Goal: Transaction & Acquisition: Obtain resource

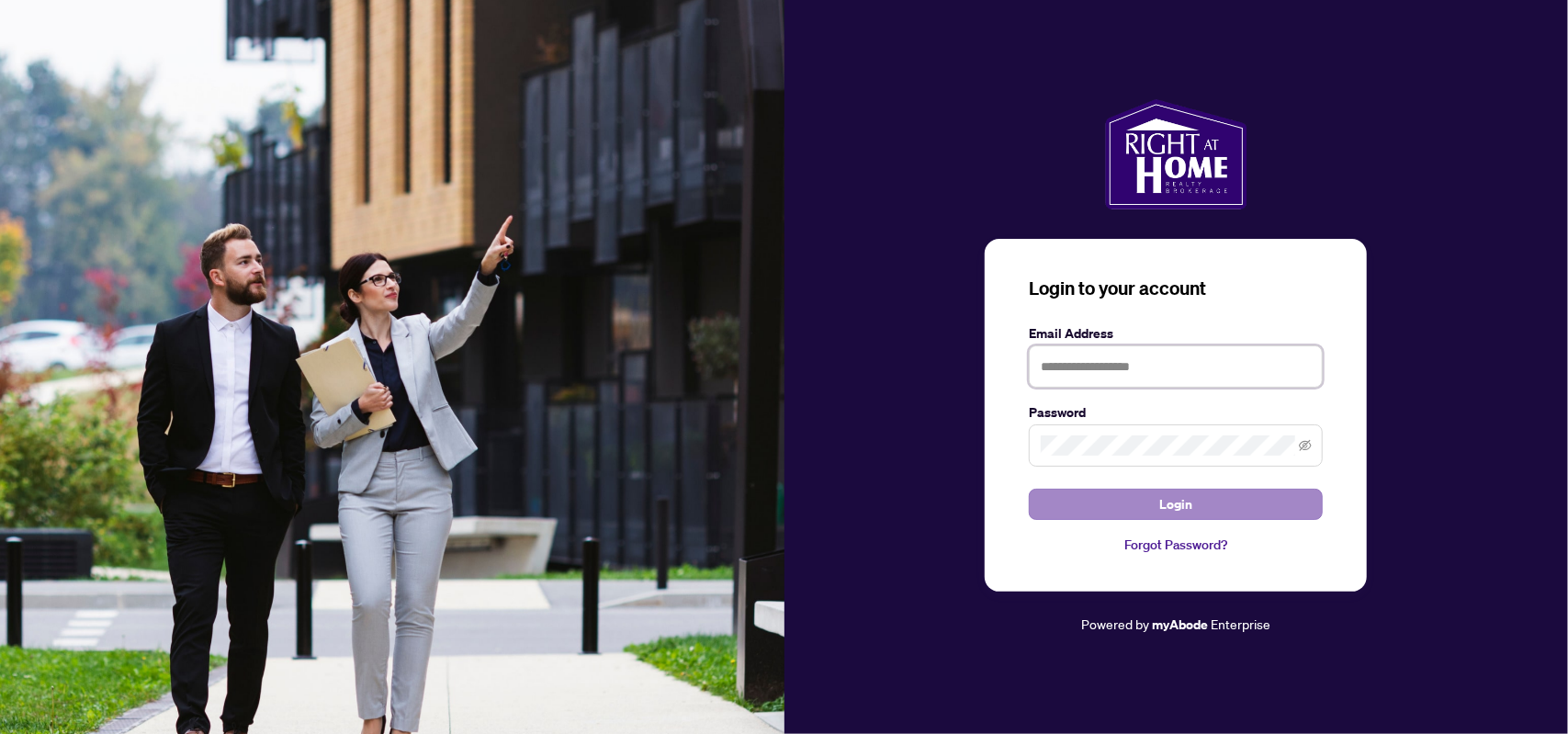
type input "**********"
click at [1200, 508] on button "Login" at bounding box center [1175, 504] width 294 height 31
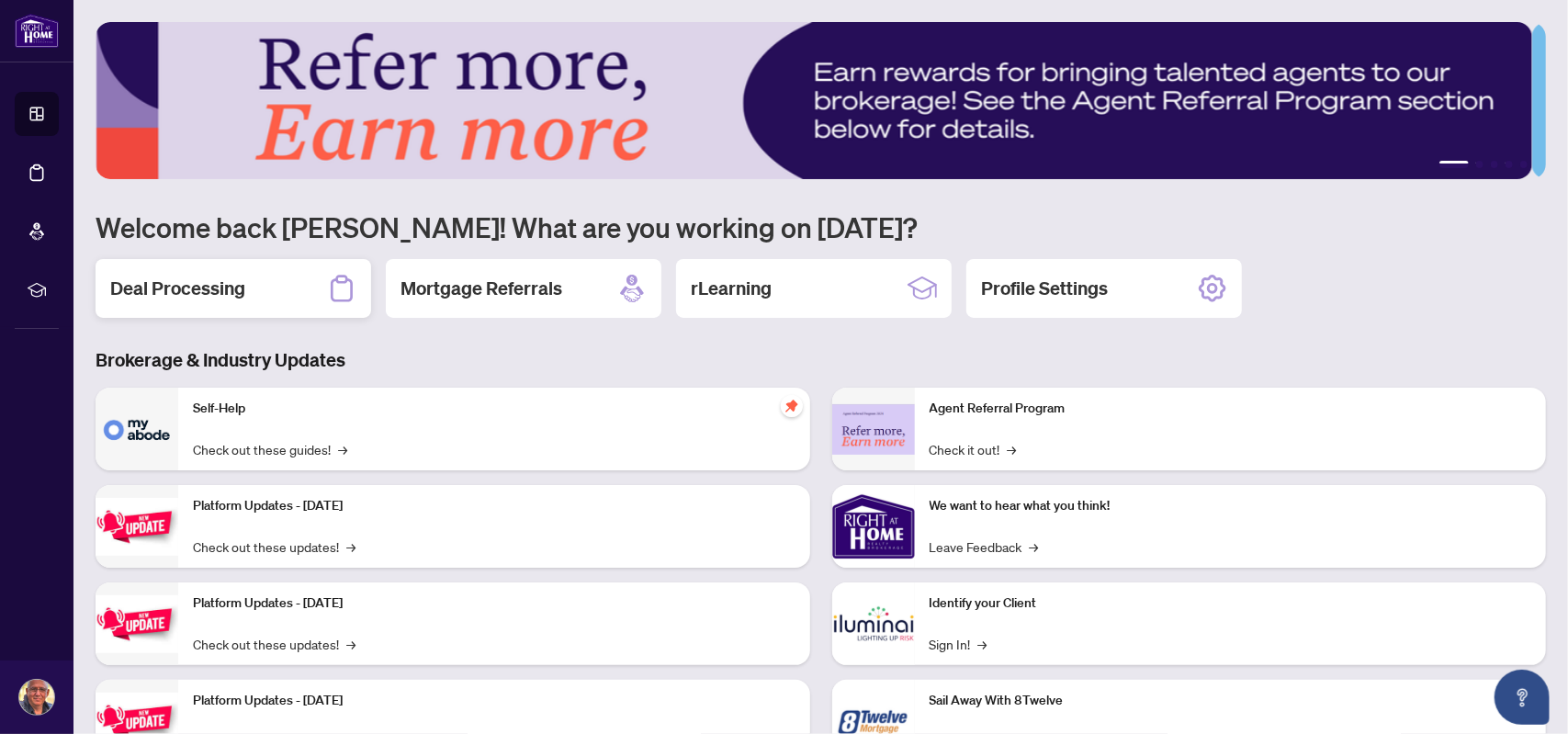
click at [208, 296] on h2 "Deal Processing" at bounding box center [178, 289] width 135 height 26
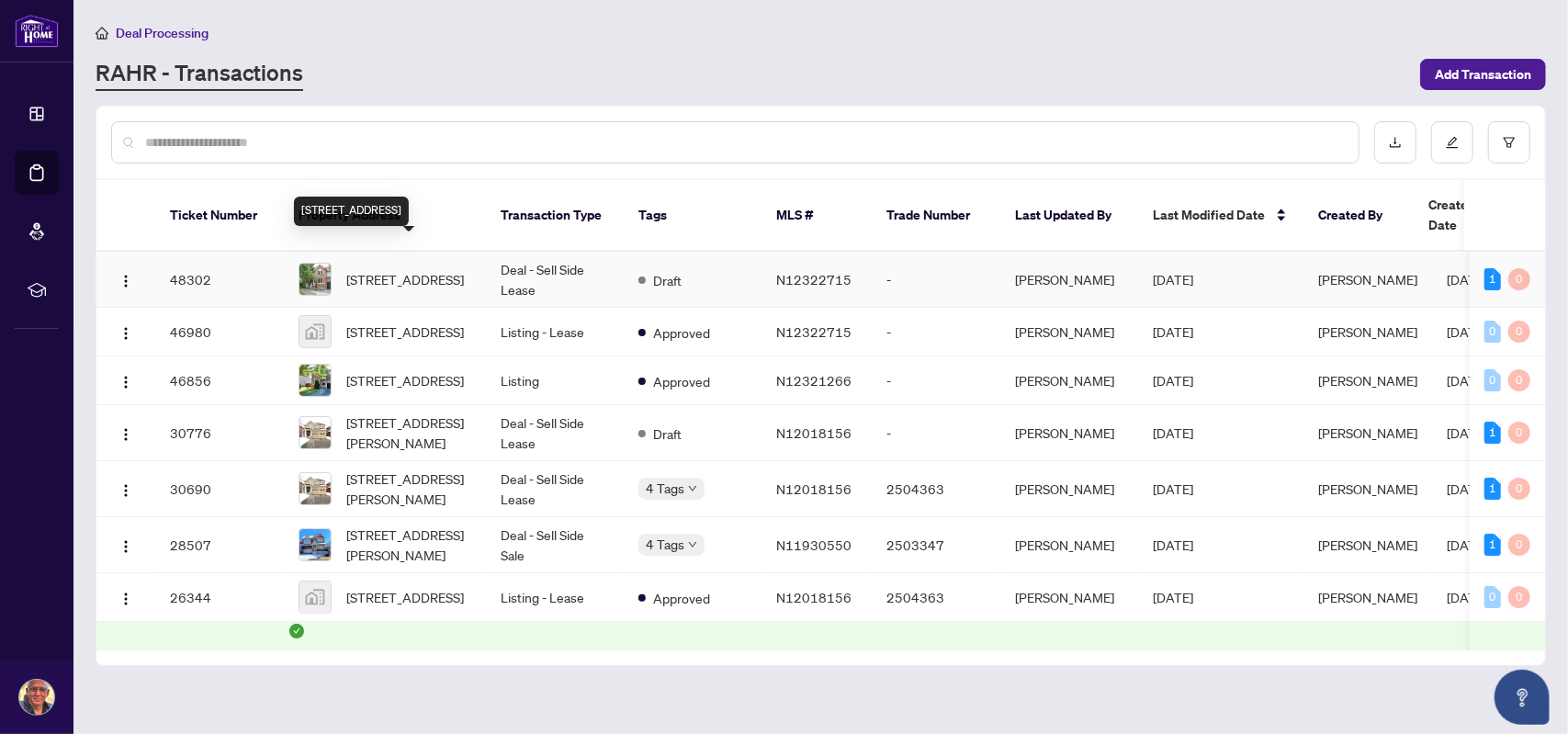
click at [374, 269] on span "[STREET_ADDRESS]" at bounding box center [405, 280] width 118 height 21
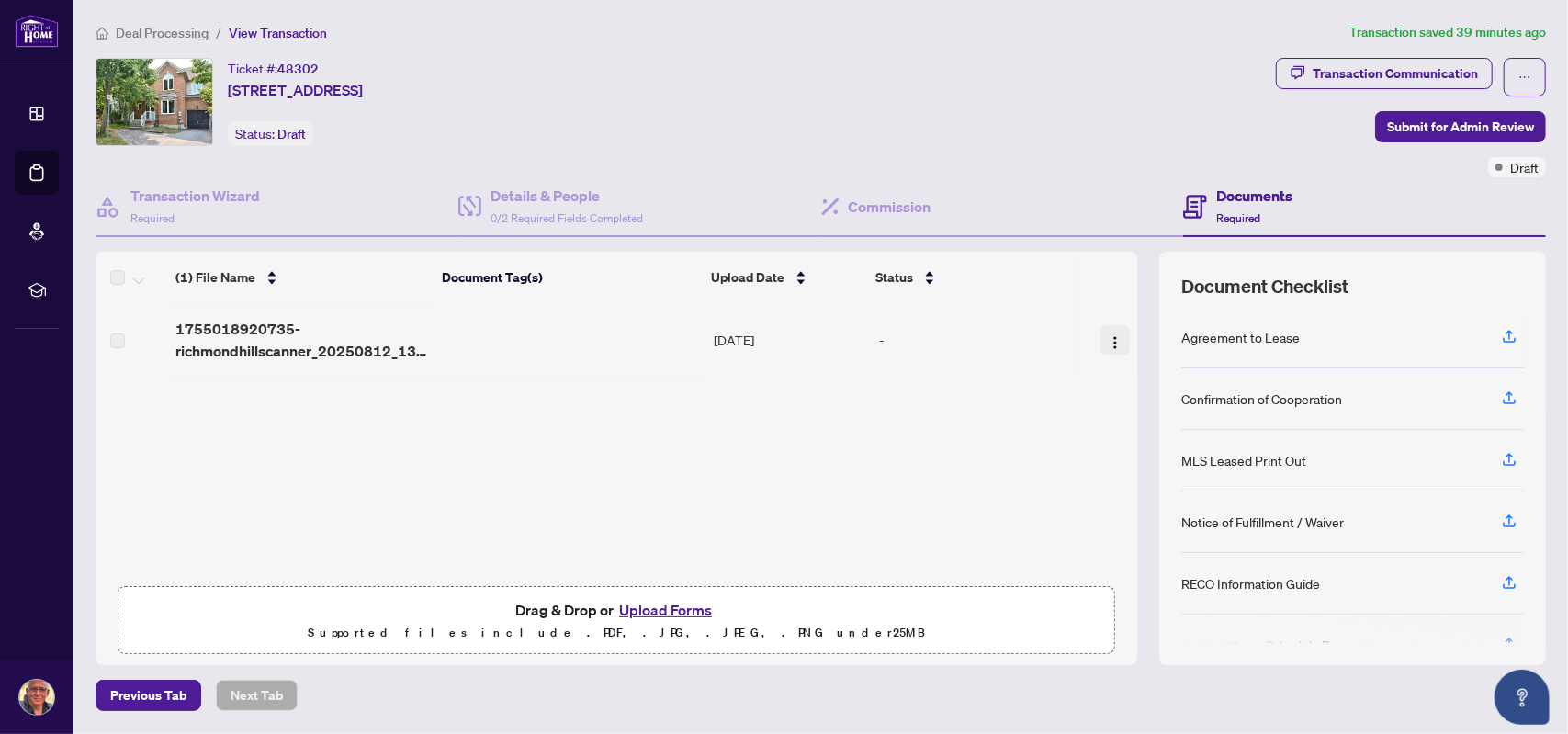
click at [1107, 341] on img "button" at bounding box center [1115, 342] width 15 height 15
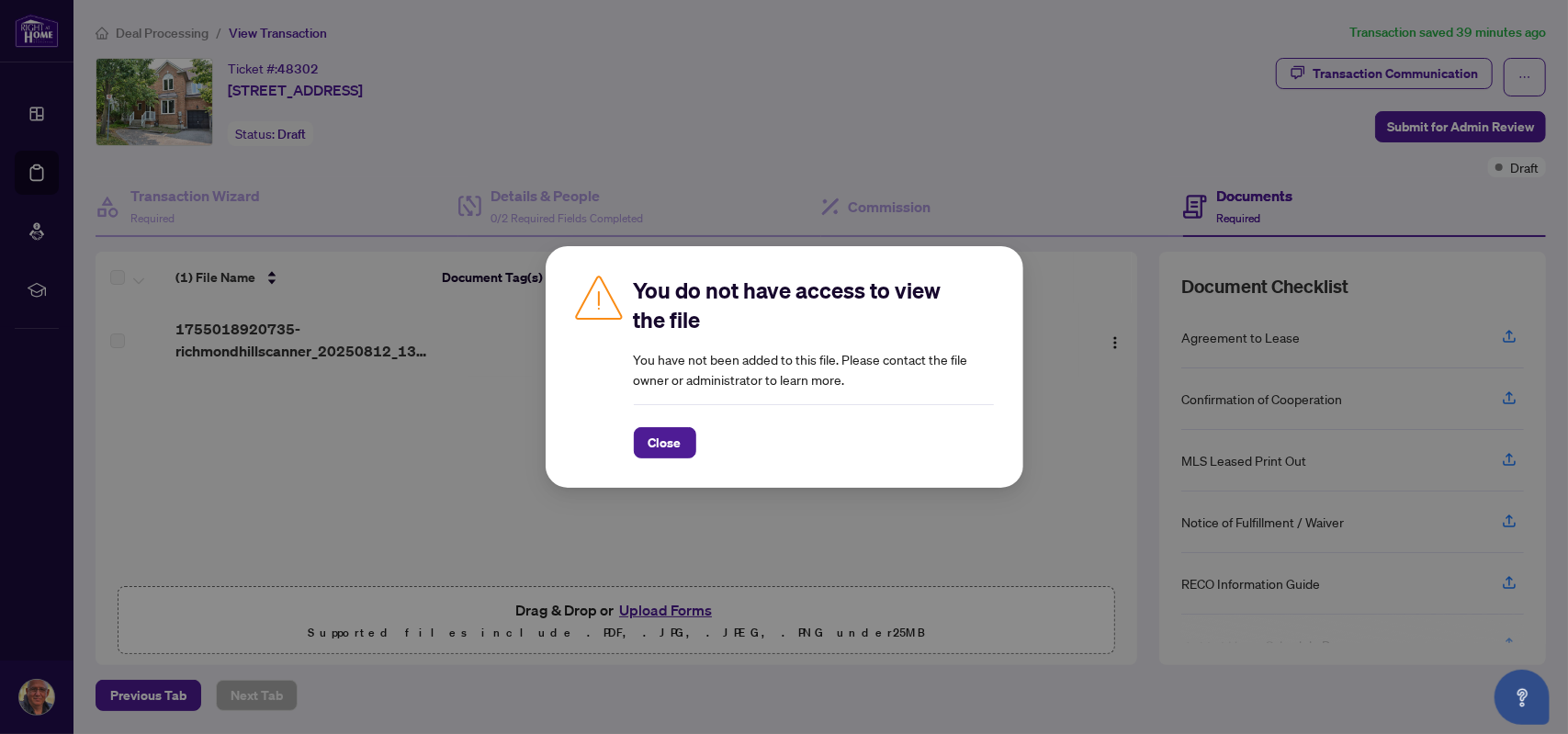
click at [1090, 341] on div "You do not have access to view the file You have not been added to this file. P…" at bounding box center [784, 367] width 1568 height 734
click at [675, 439] on span "Close" at bounding box center [664, 442] width 33 height 29
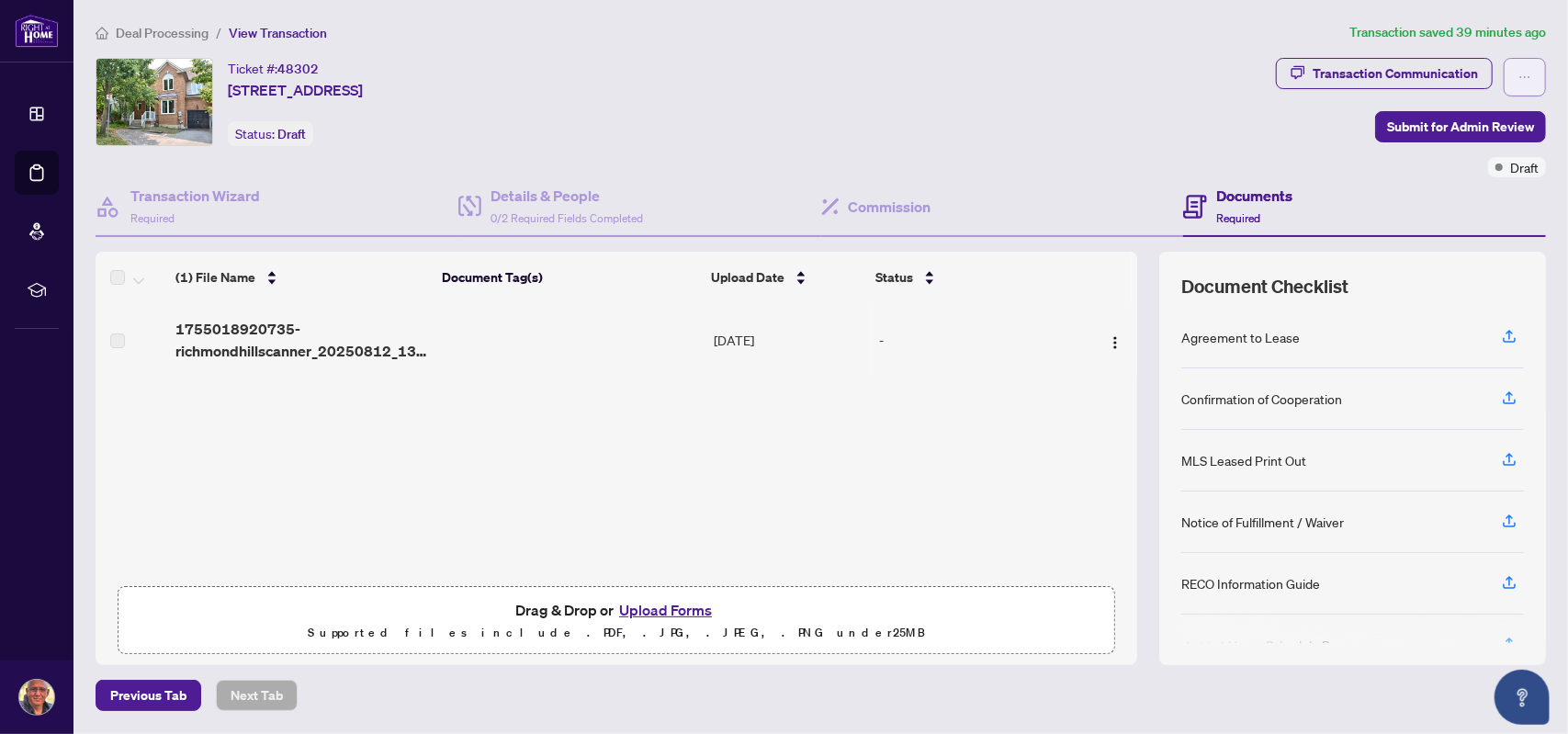
click at [1518, 74] on icon "ellipsis" at bounding box center [1525, 78] width 13 height 13
click at [1124, 123] on div "Ticket #: 48302 [STREET_ADDRESS] Status: Draft" at bounding box center [682, 102] width 1172 height 88
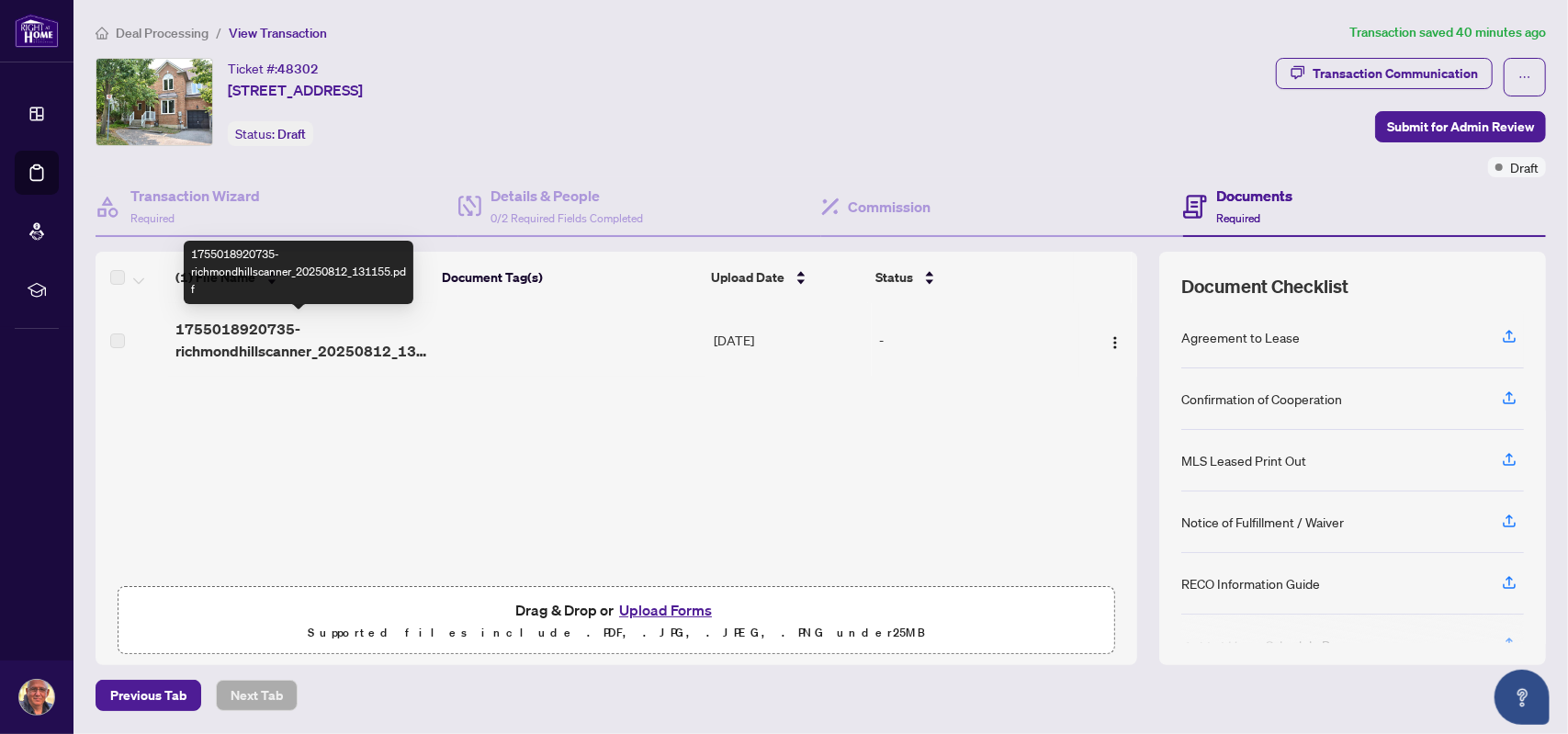
click at [286, 330] on span "1755018920735-richmondhillscanner_20250812_131155.pdf" at bounding box center [302, 339] width 252 height 44
click at [234, 338] on span "1755018920735-richmondhillscanner_20250812_131155.pdf" at bounding box center [302, 339] width 252 height 44
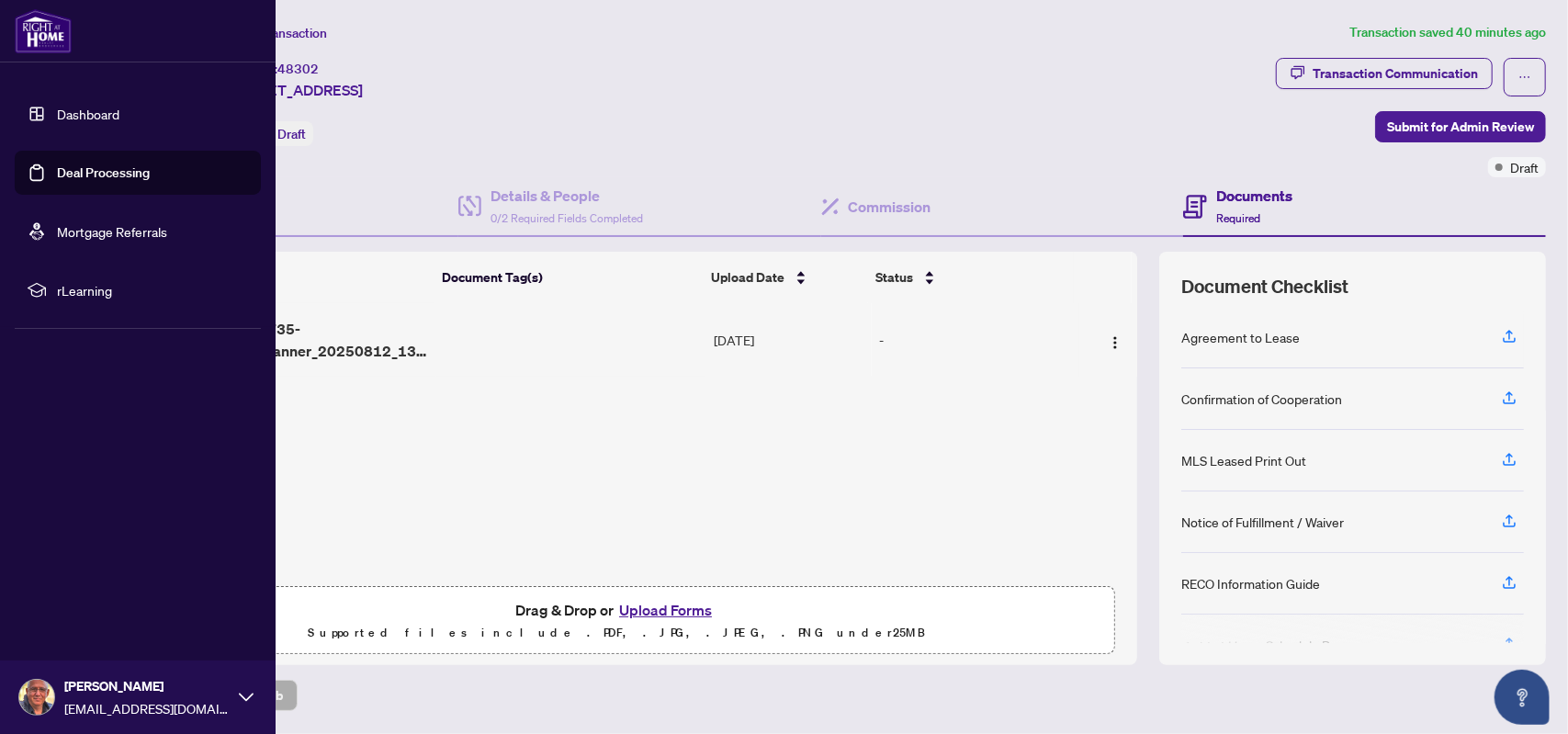
click at [64, 114] on link "Dashboard" at bounding box center [88, 114] width 63 height 17
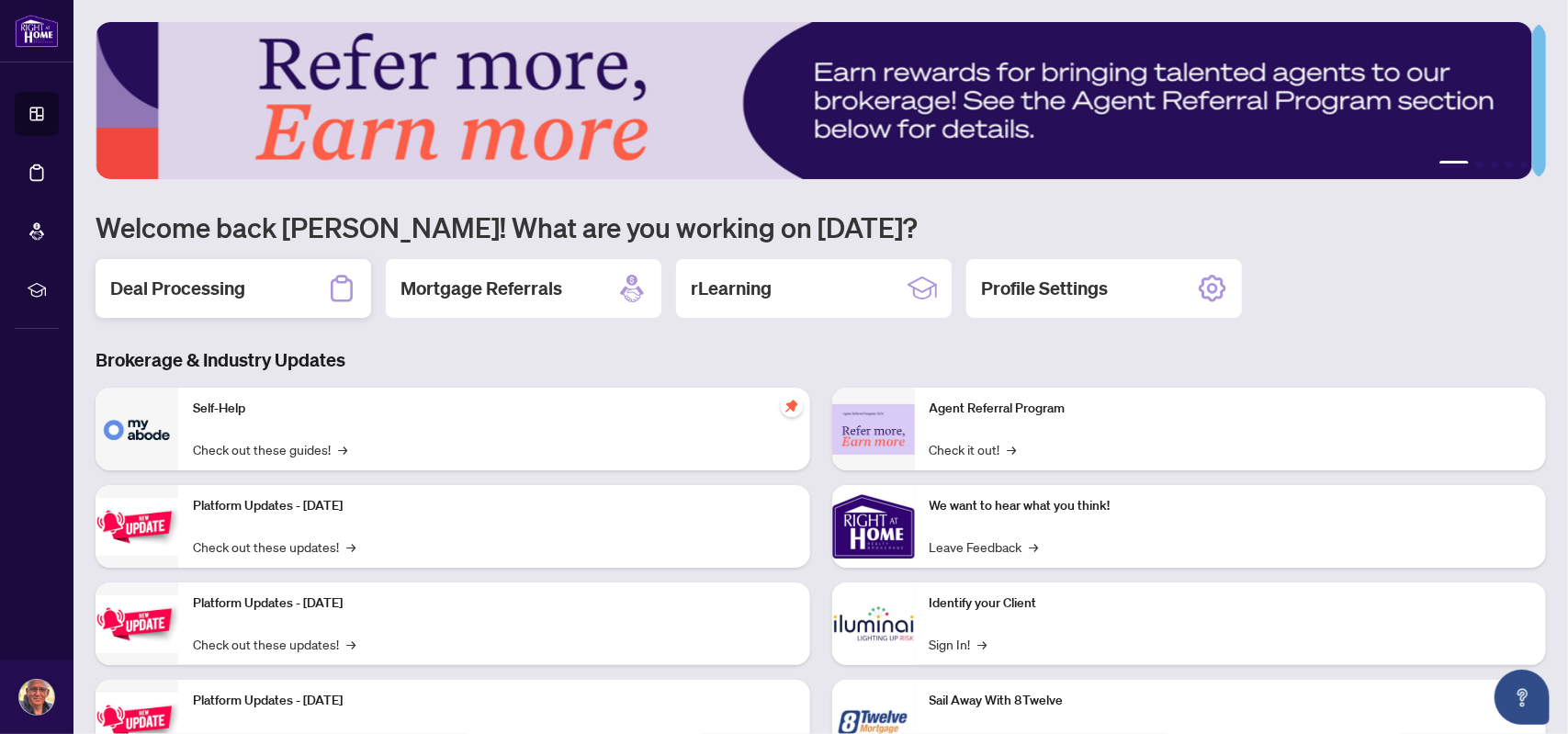
click at [250, 287] on div "Deal Processing" at bounding box center [233, 288] width 276 height 59
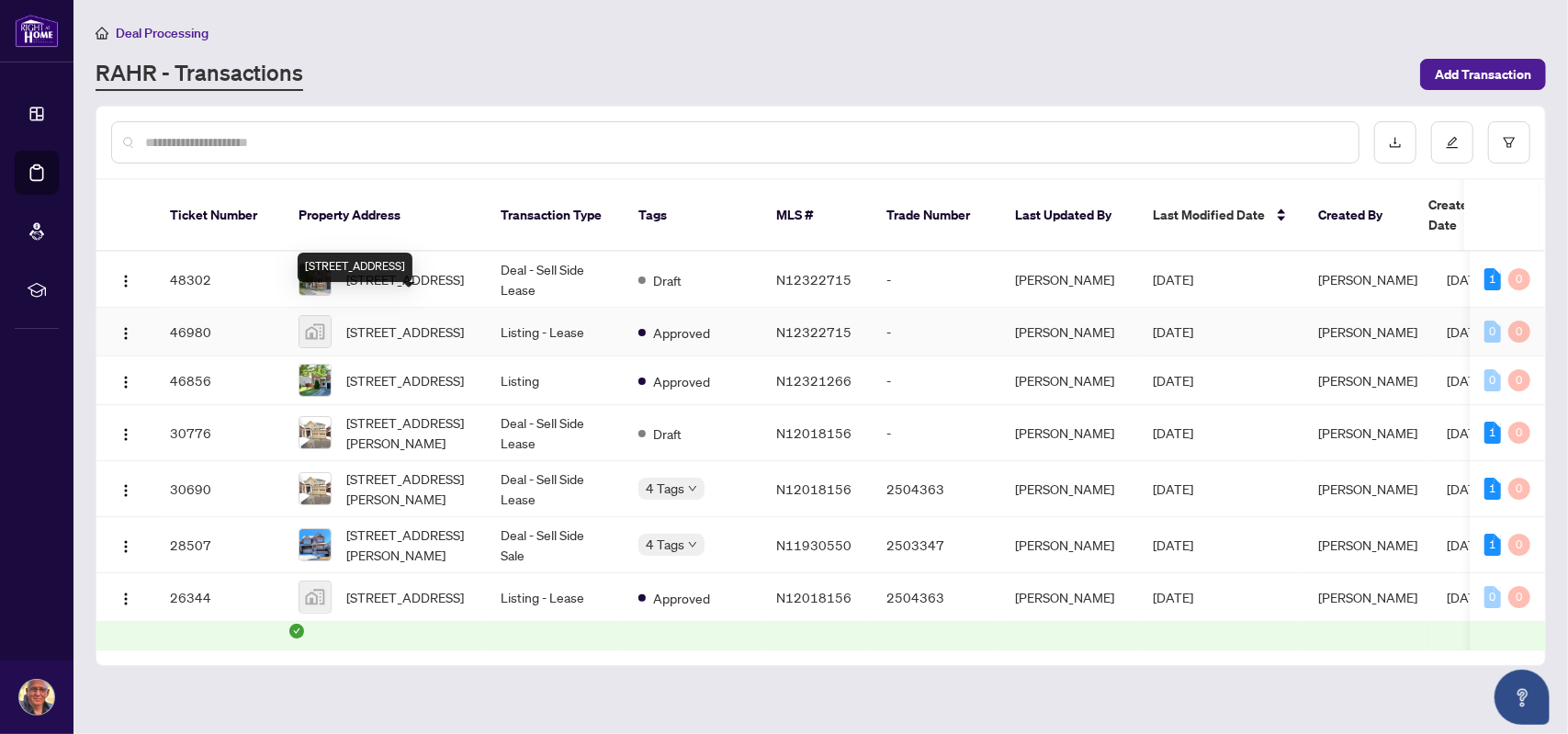
click at [375, 252] on div "[STREET_ADDRESS]" at bounding box center [354, 266] width 115 height 29
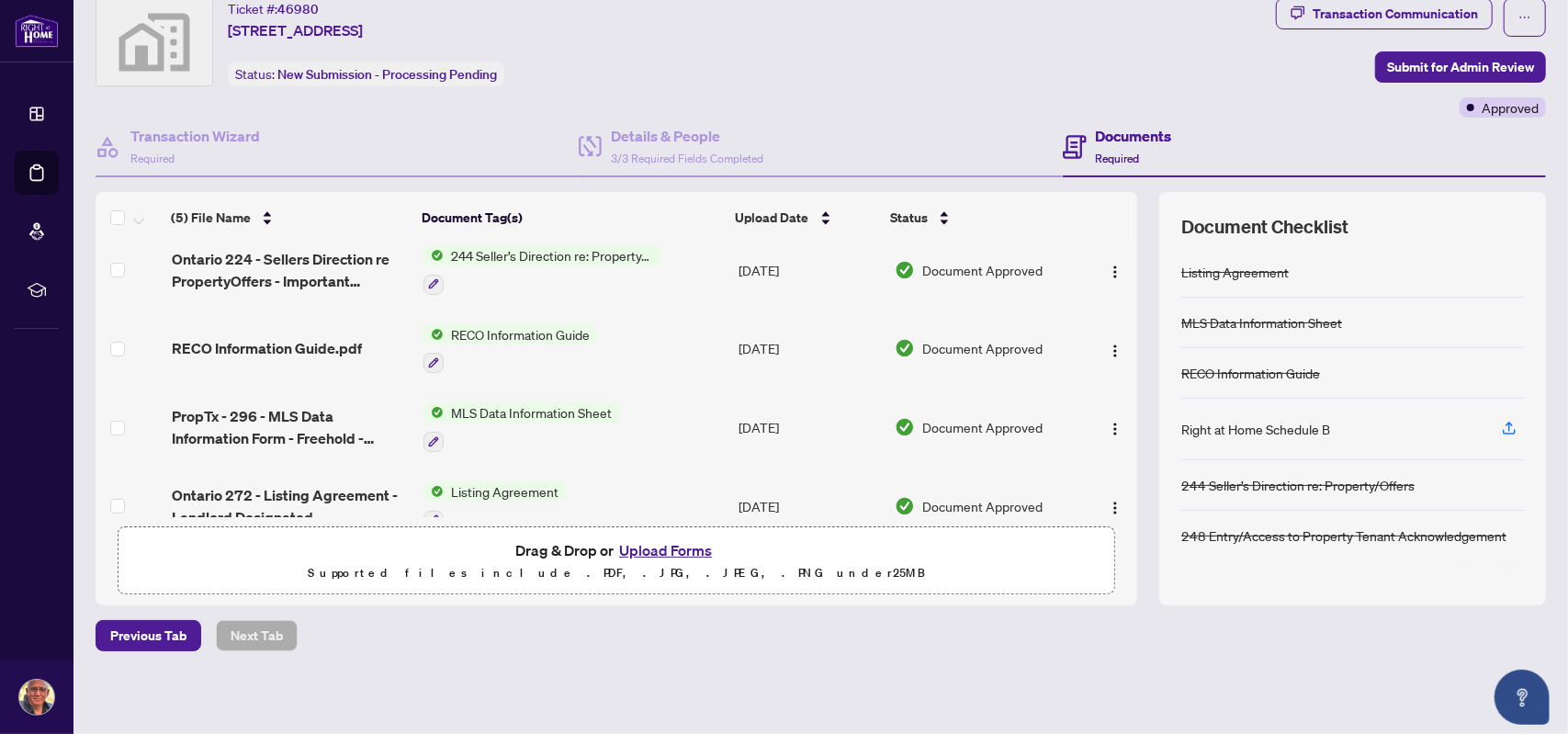
scroll to position [123, 0]
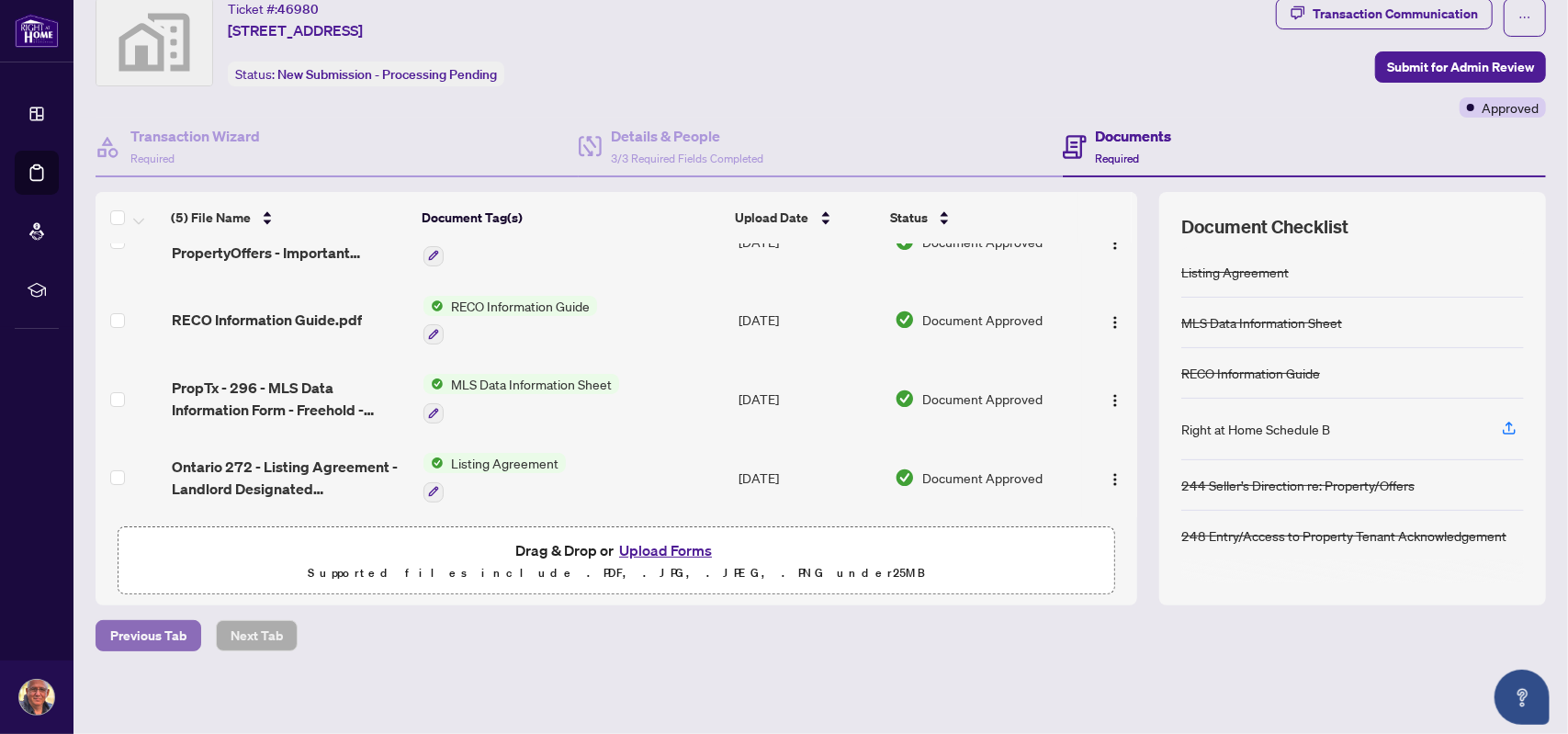
click at [152, 633] on span "Previous Tab" at bounding box center [149, 635] width 77 height 29
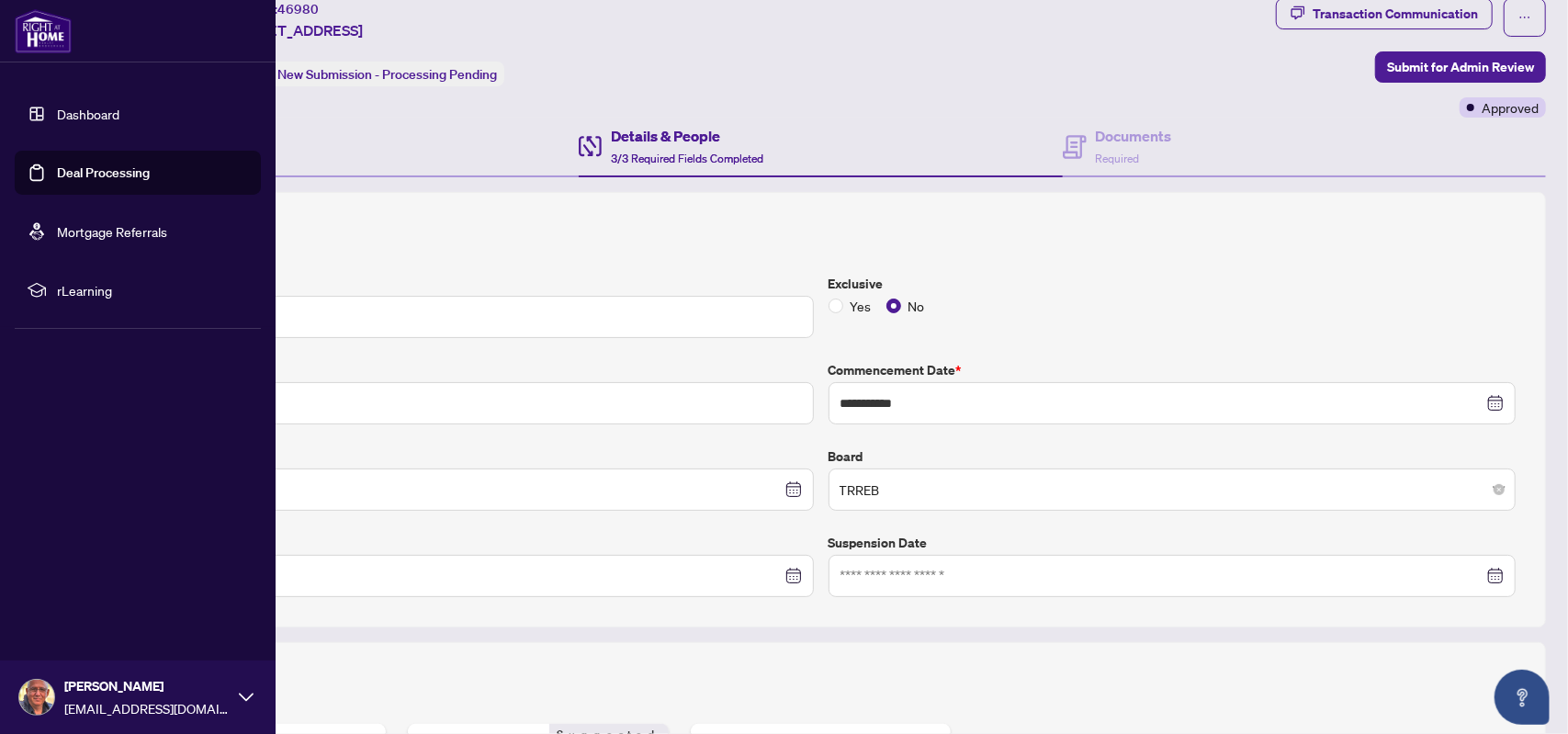
click at [82, 110] on link "Dashboard" at bounding box center [88, 114] width 63 height 17
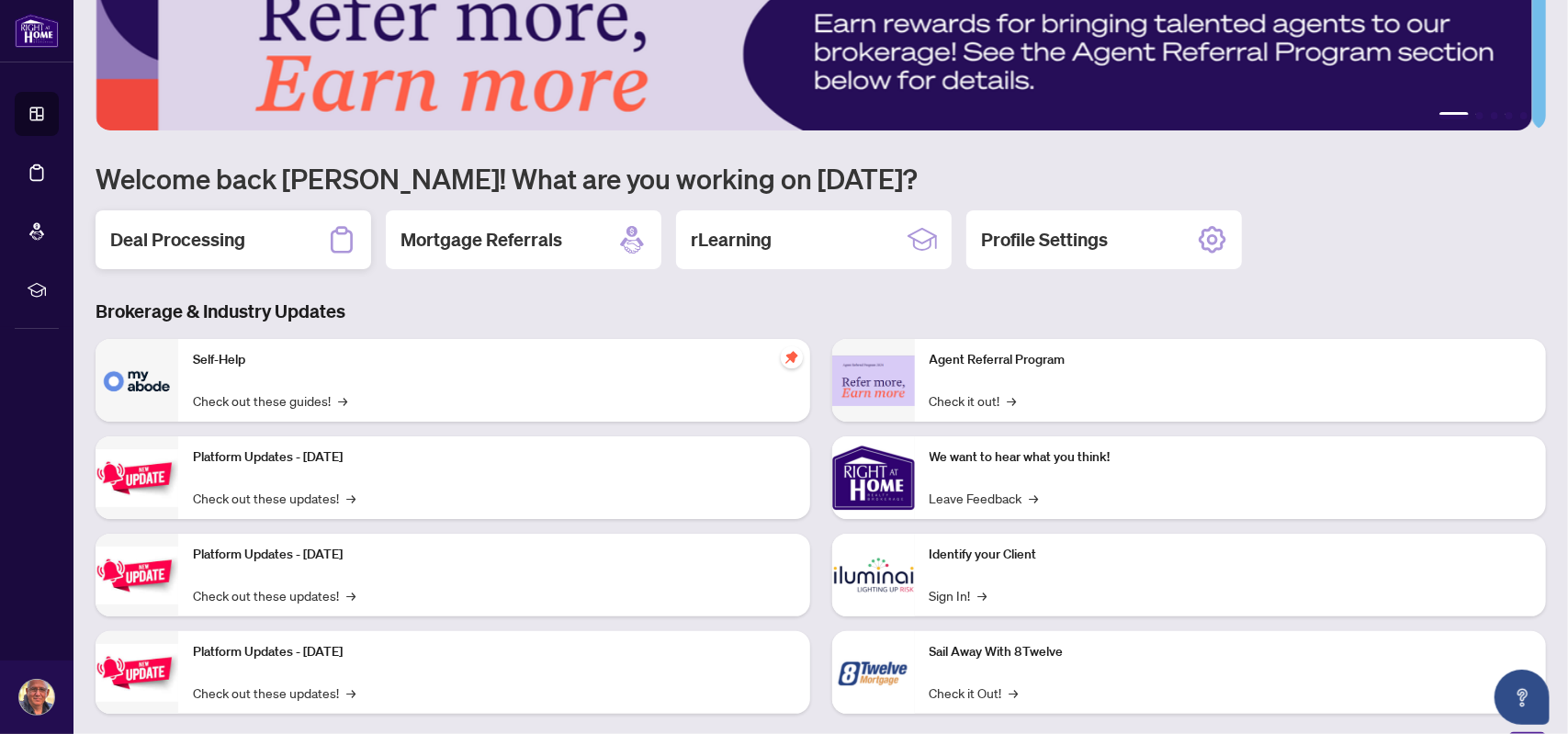
click at [309, 234] on div "Deal Processing" at bounding box center [233, 239] width 276 height 59
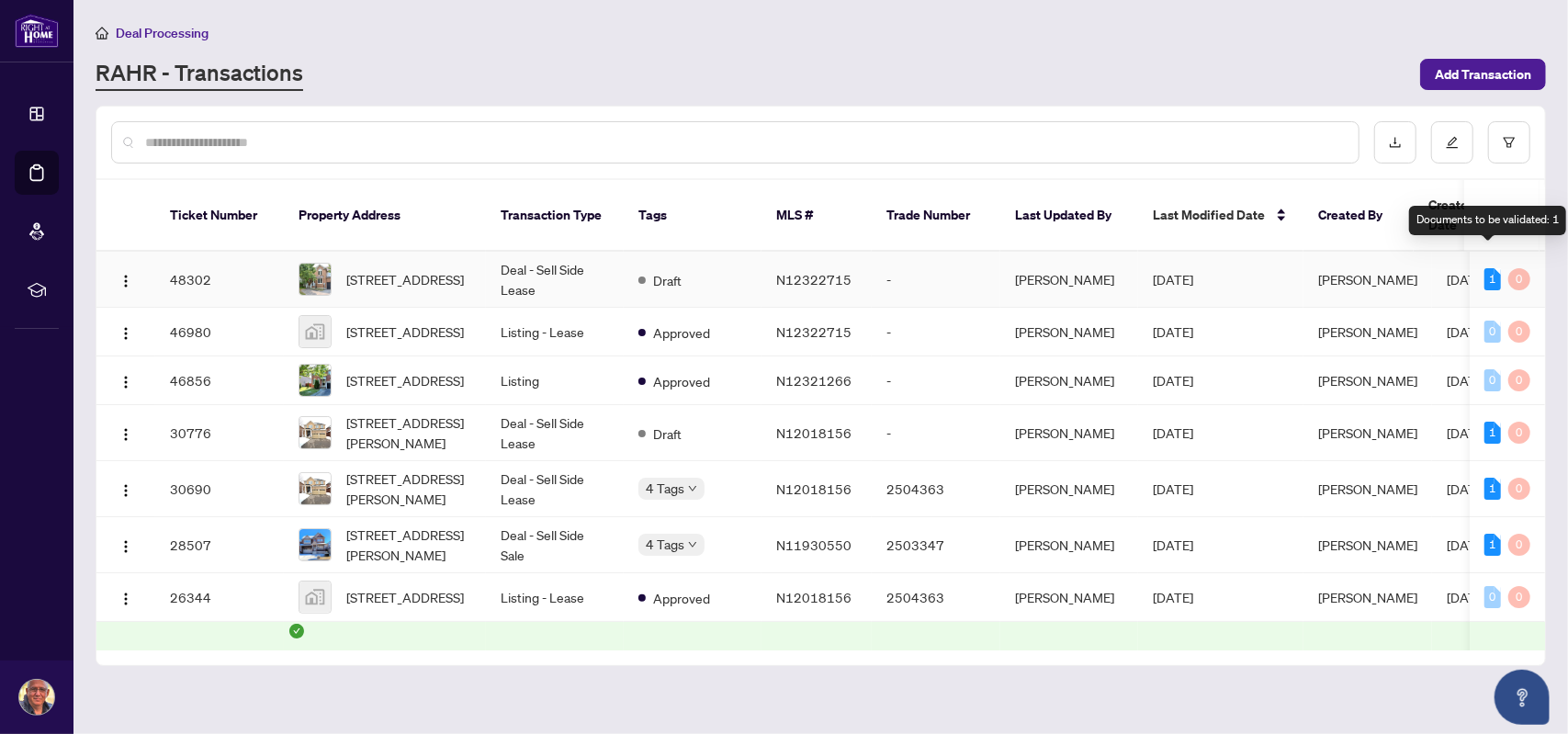
click at [1488, 268] on div "1" at bounding box center [1492, 280] width 17 height 22
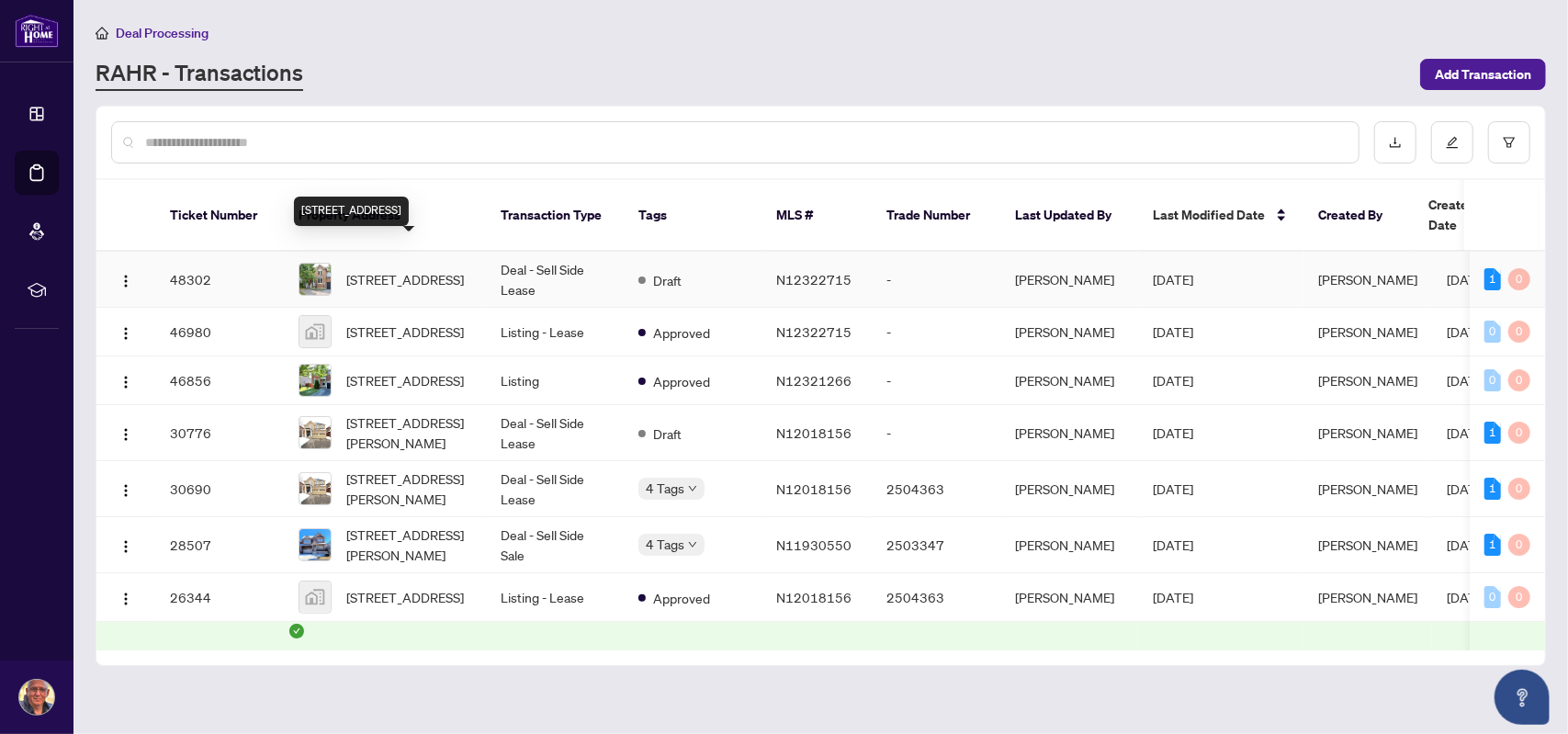
click at [389, 269] on span "[STREET_ADDRESS]" at bounding box center [405, 280] width 118 height 21
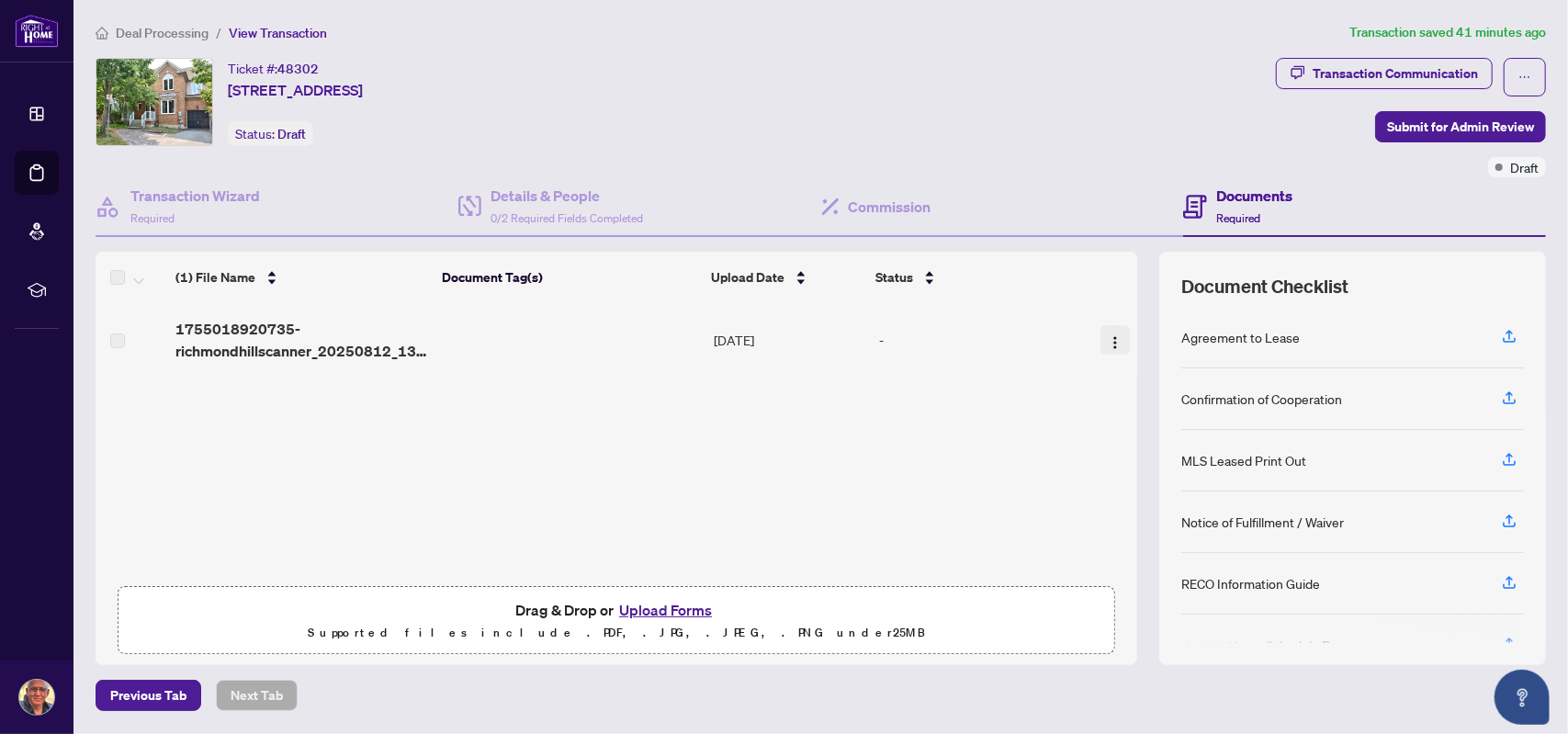
click at [1107, 338] on img "button" at bounding box center [1115, 342] width 15 height 15
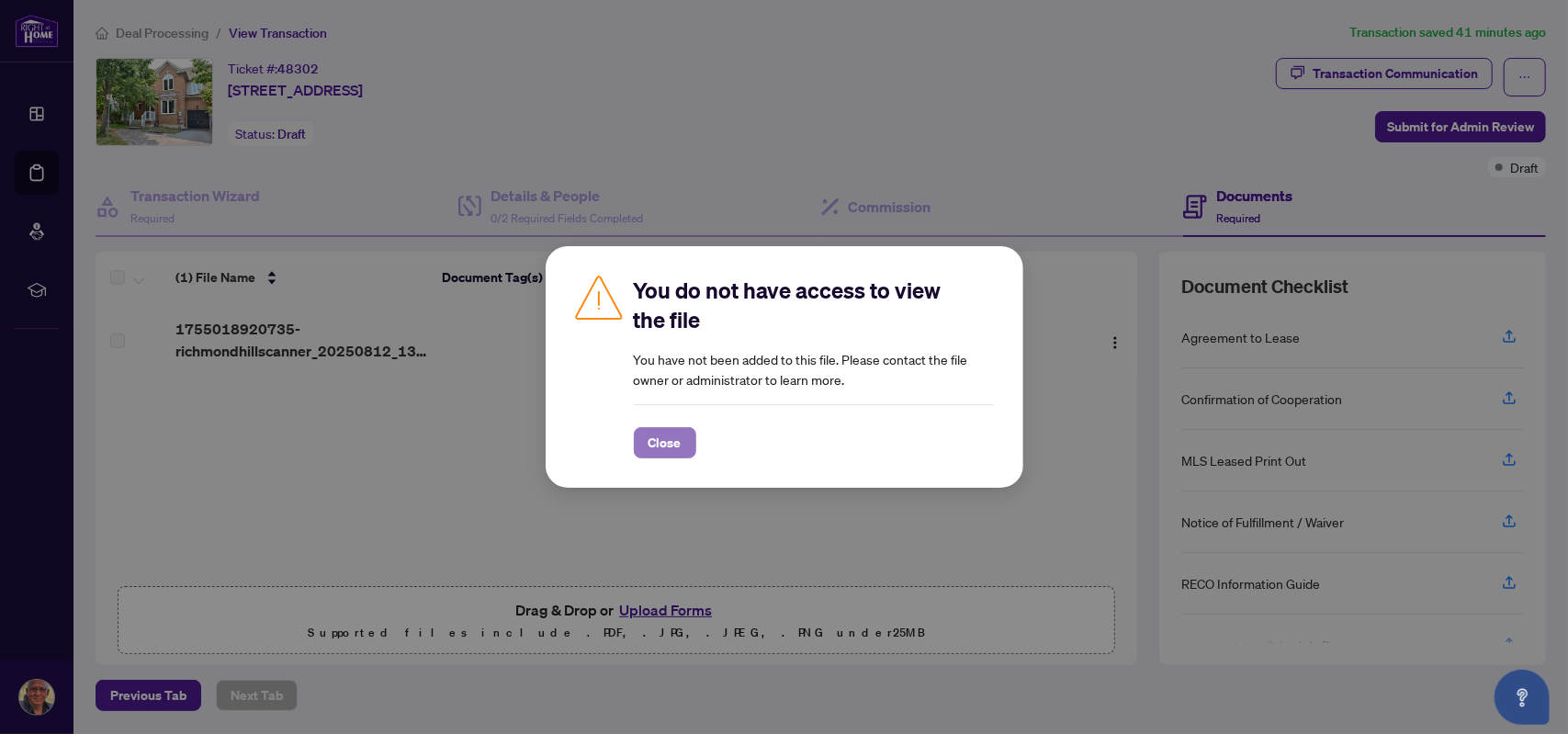
click at [654, 450] on span "Close" at bounding box center [664, 442] width 33 height 29
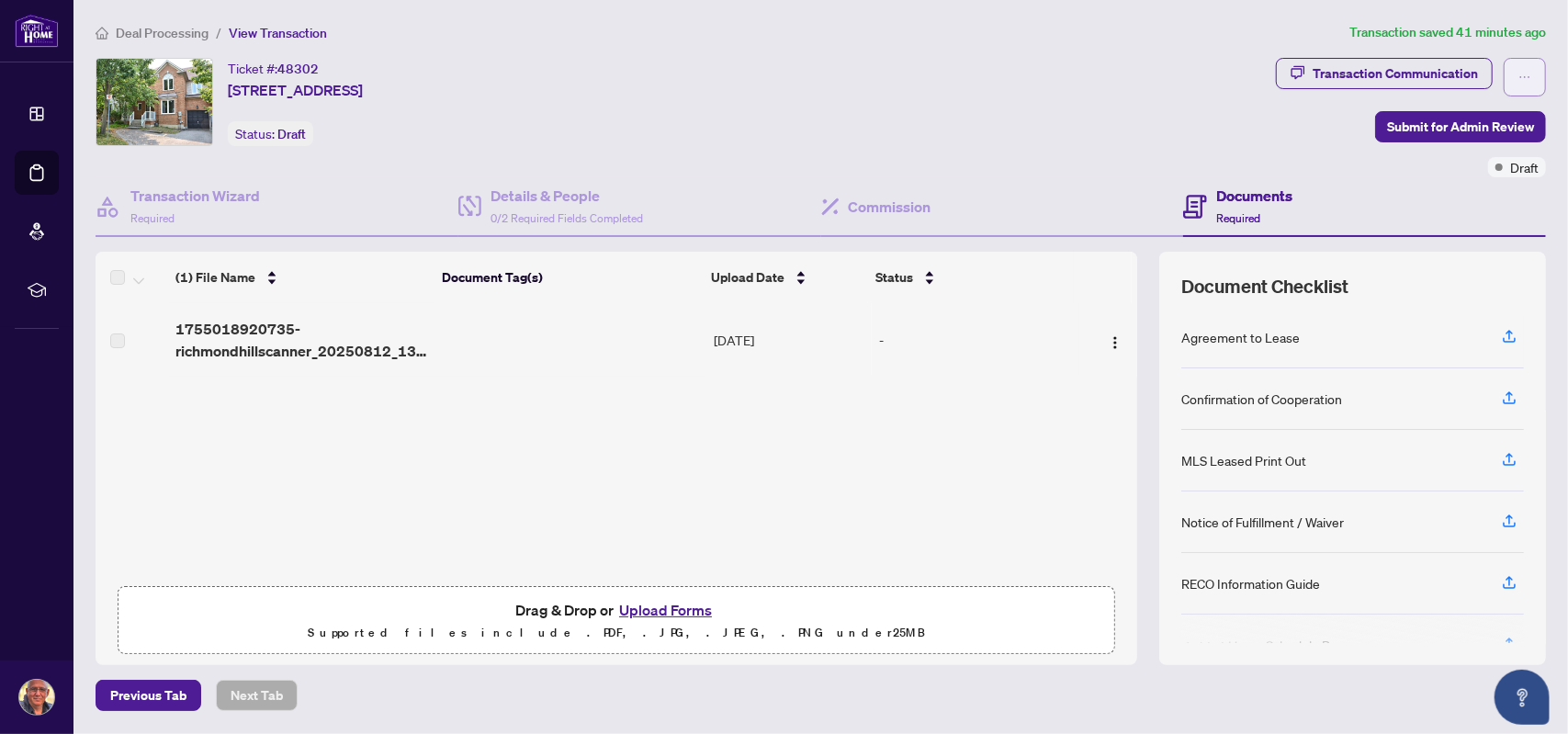
click at [1518, 71] on icon "ellipsis" at bounding box center [1525, 78] width 13 height 13
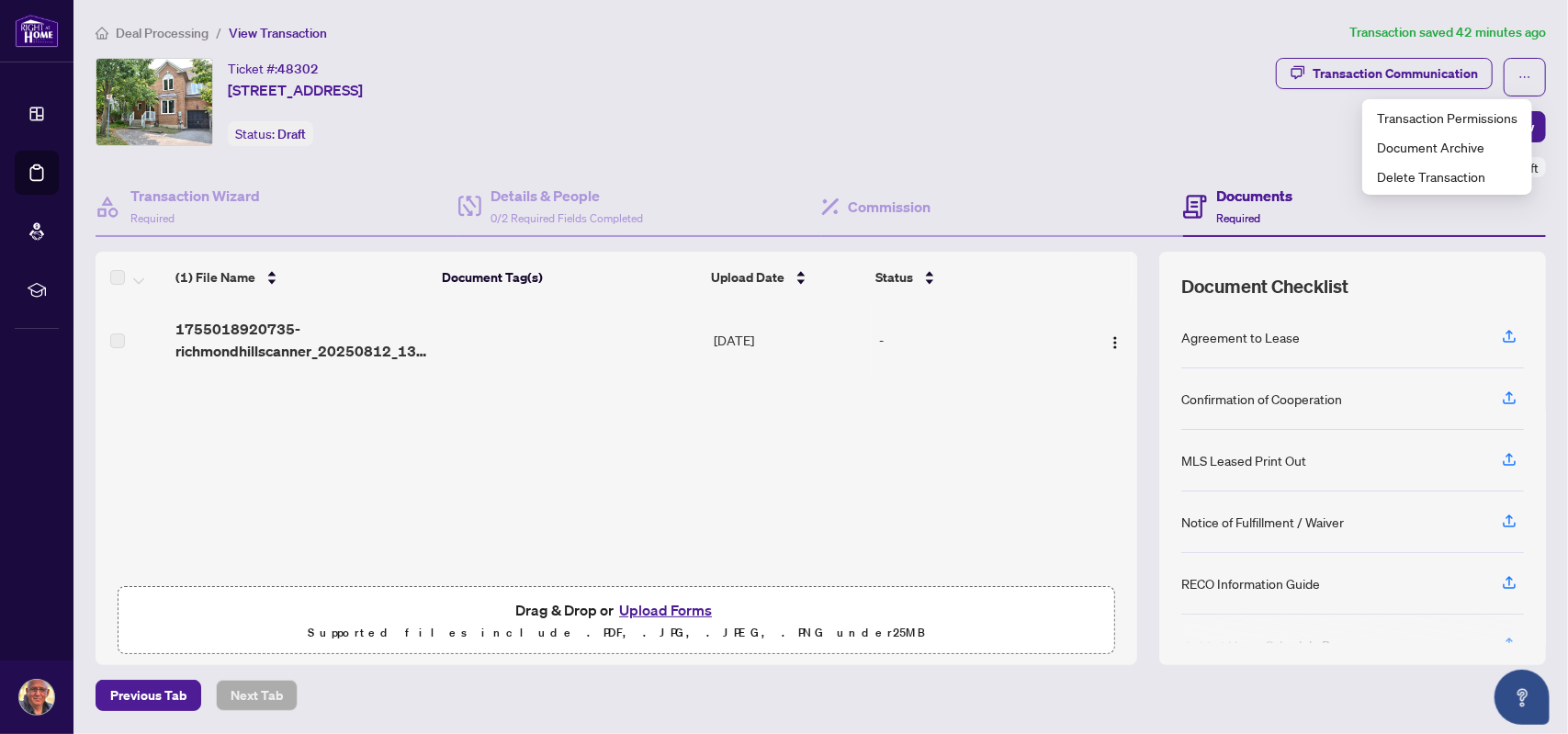
click at [924, 138] on div "Ticket #: 48302 [STREET_ADDRESS] Status: Draft" at bounding box center [682, 102] width 1172 height 88
click at [1107, 347] on span "button" at bounding box center [1115, 340] width 15 height 21
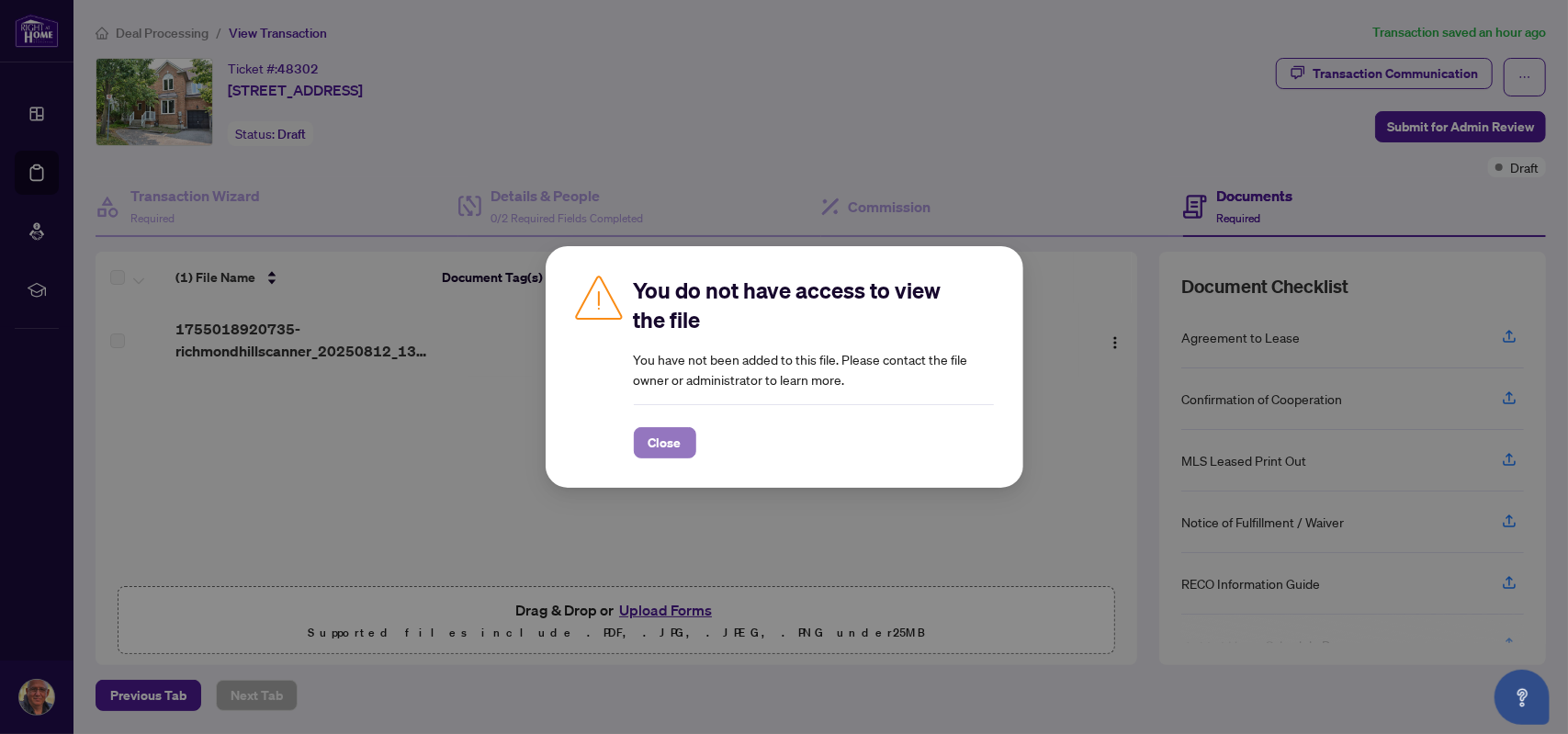
click at [678, 438] on span "Close" at bounding box center [664, 442] width 33 height 29
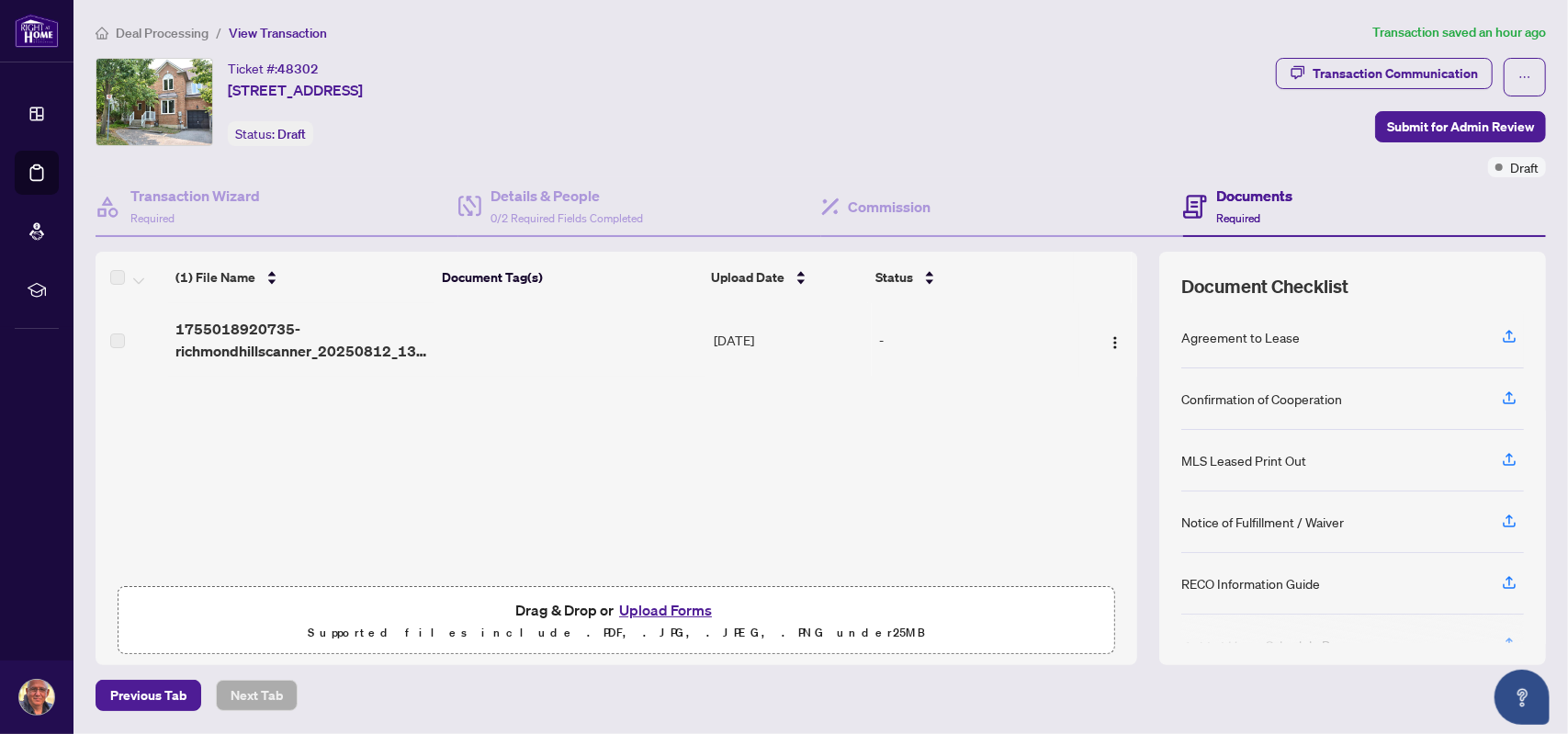
click at [1257, 200] on h4 "Documents" at bounding box center [1254, 195] width 77 height 22
click at [1253, 192] on h4 "Documents" at bounding box center [1254, 195] width 77 height 22
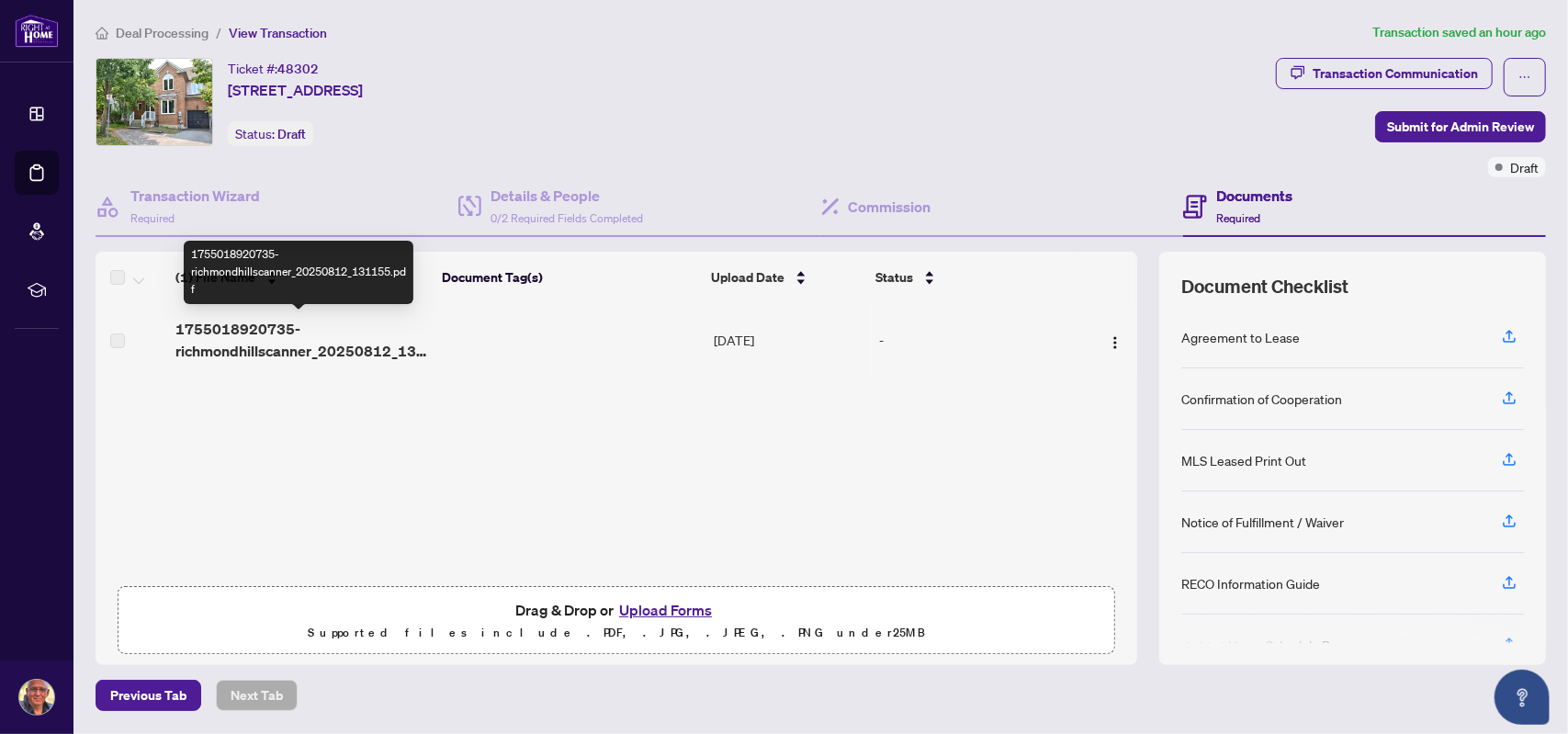
click at [265, 281] on div "1755018920735-richmondhillscanner_20250812_131155.pdf" at bounding box center [298, 272] width 230 height 64
click at [273, 350] on span "1755018920735-richmondhillscanner_20250812_131155.pdf" at bounding box center [302, 339] width 252 height 44
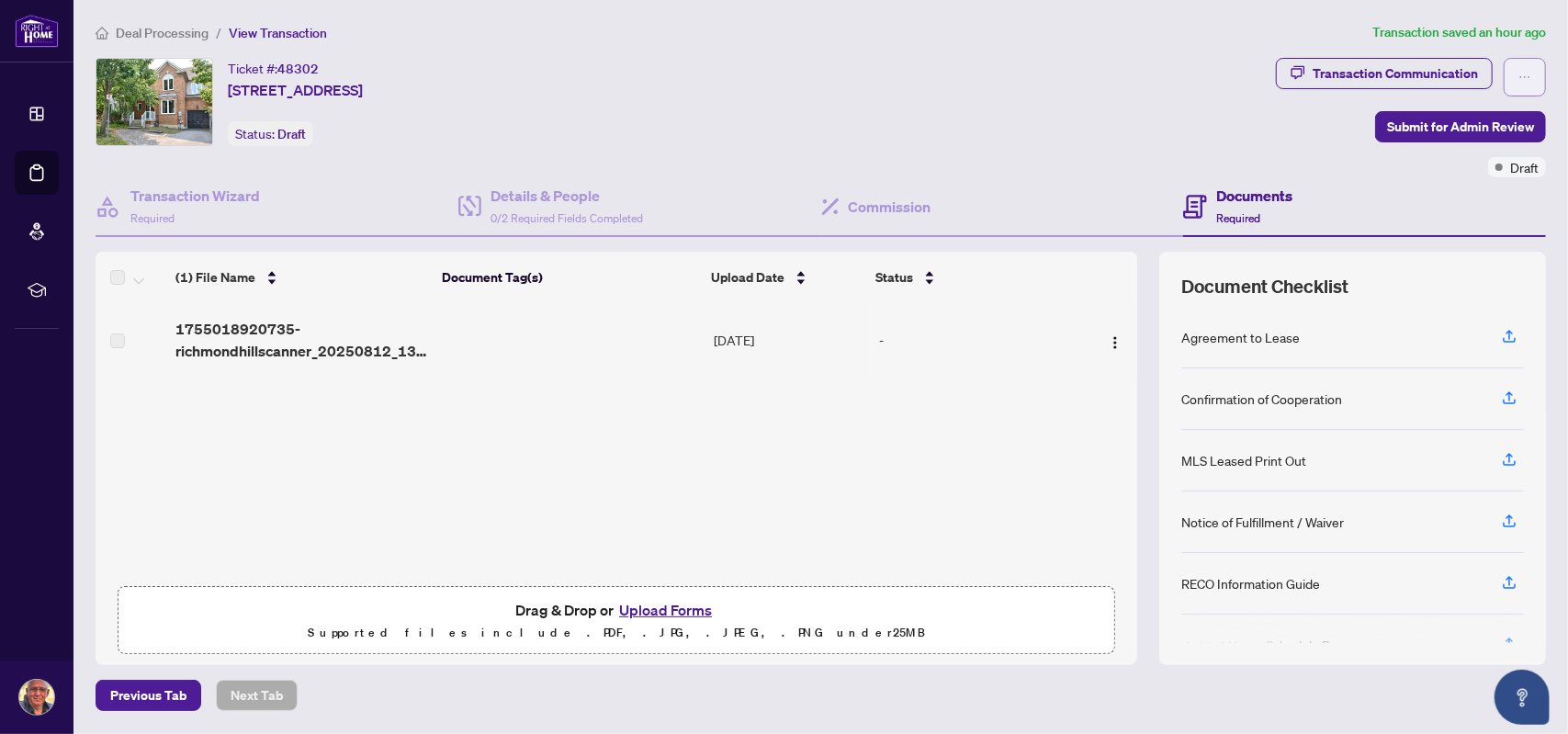
click at [1518, 71] on icon "ellipsis" at bounding box center [1525, 78] width 13 height 13
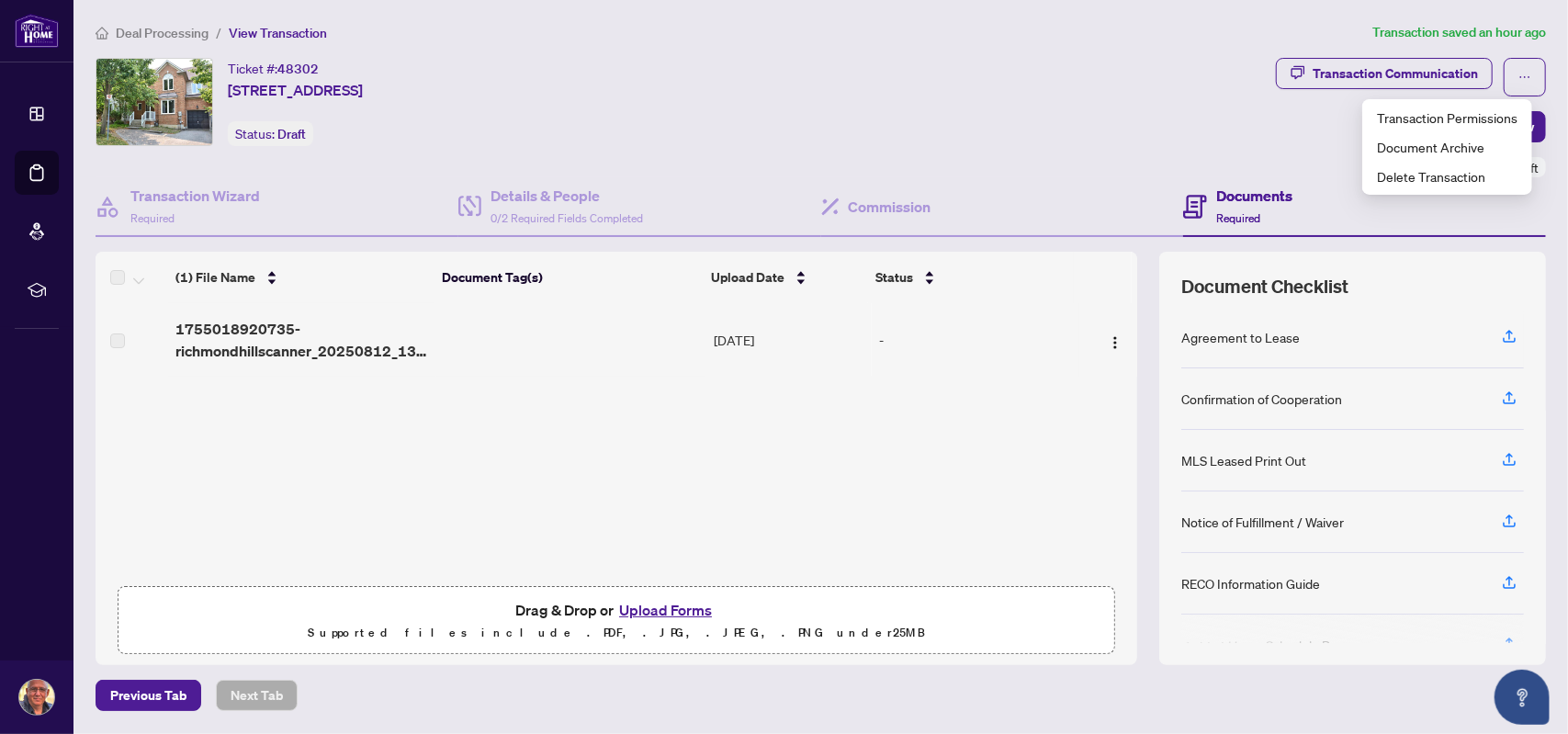
click at [1126, 105] on div "Ticket #: 48302 [STREET_ADDRESS] Status: Draft" at bounding box center [682, 102] width 1172 height 88
click at [1107, 340] on img "button" at bounding box center [1115, 342] width 15 height 15
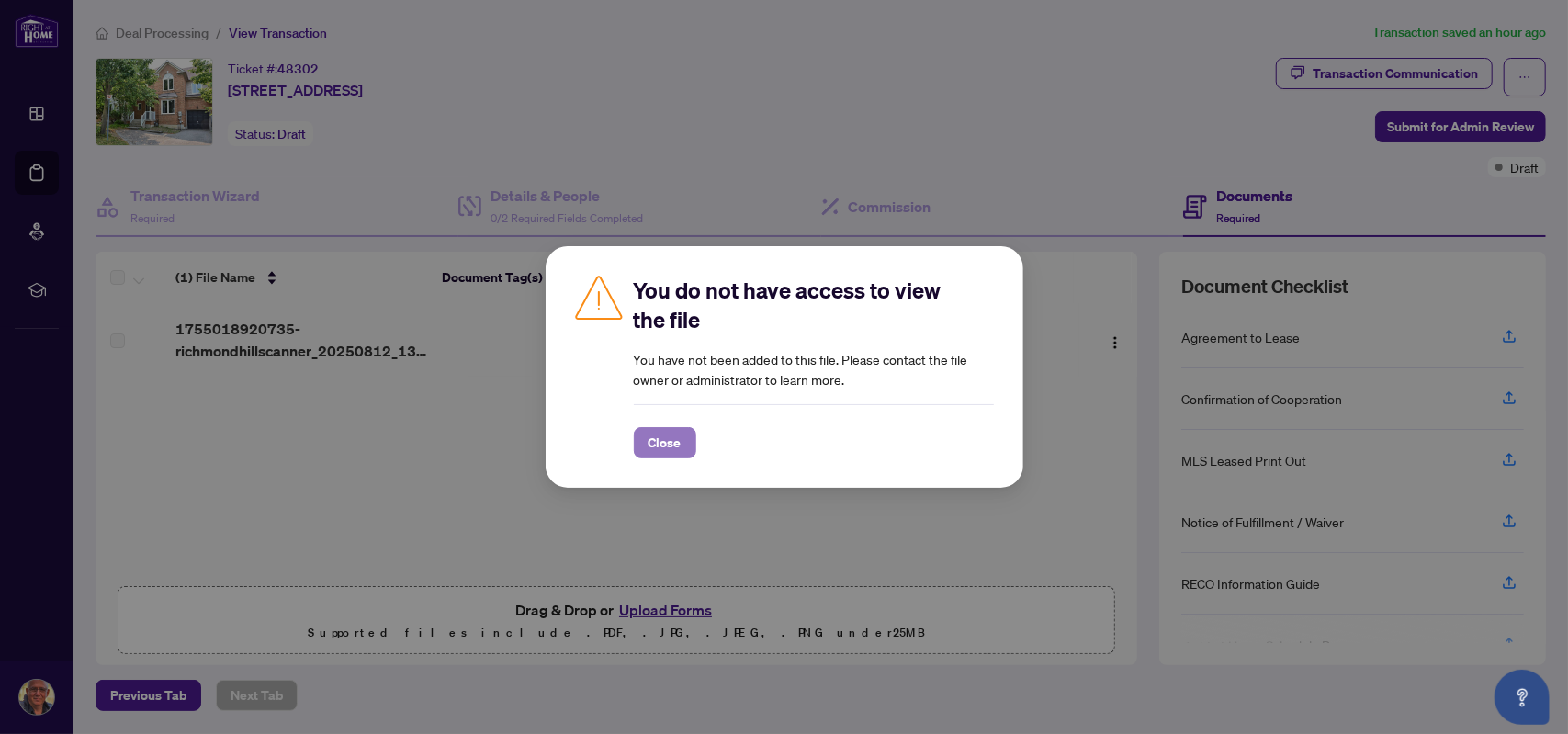
click at [665, 446] on span "Close" at bounding box center [664, 442] width 33 height 29
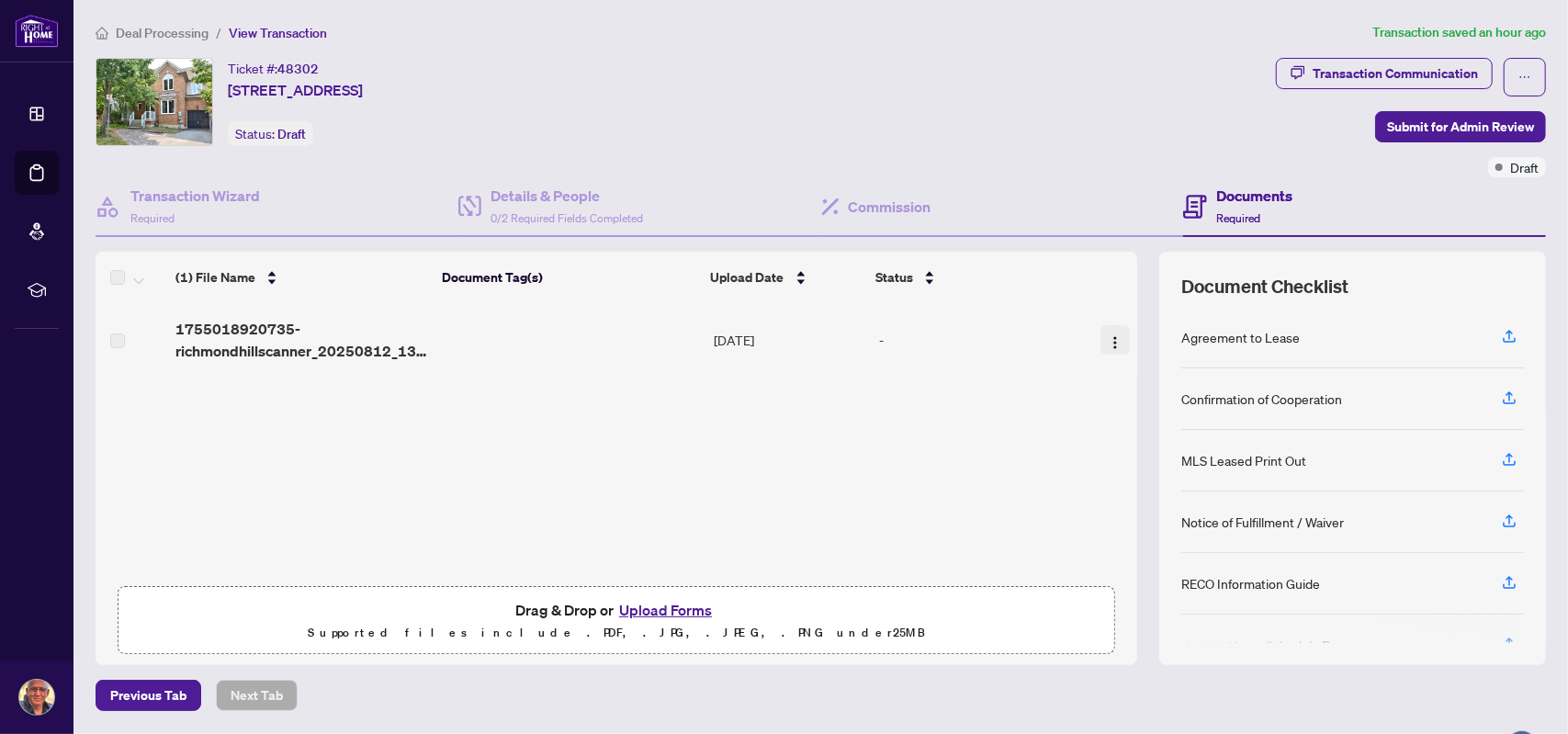
click at [1107, 342] on img "button" at bounding box center [1115, 342] width 15 height 15
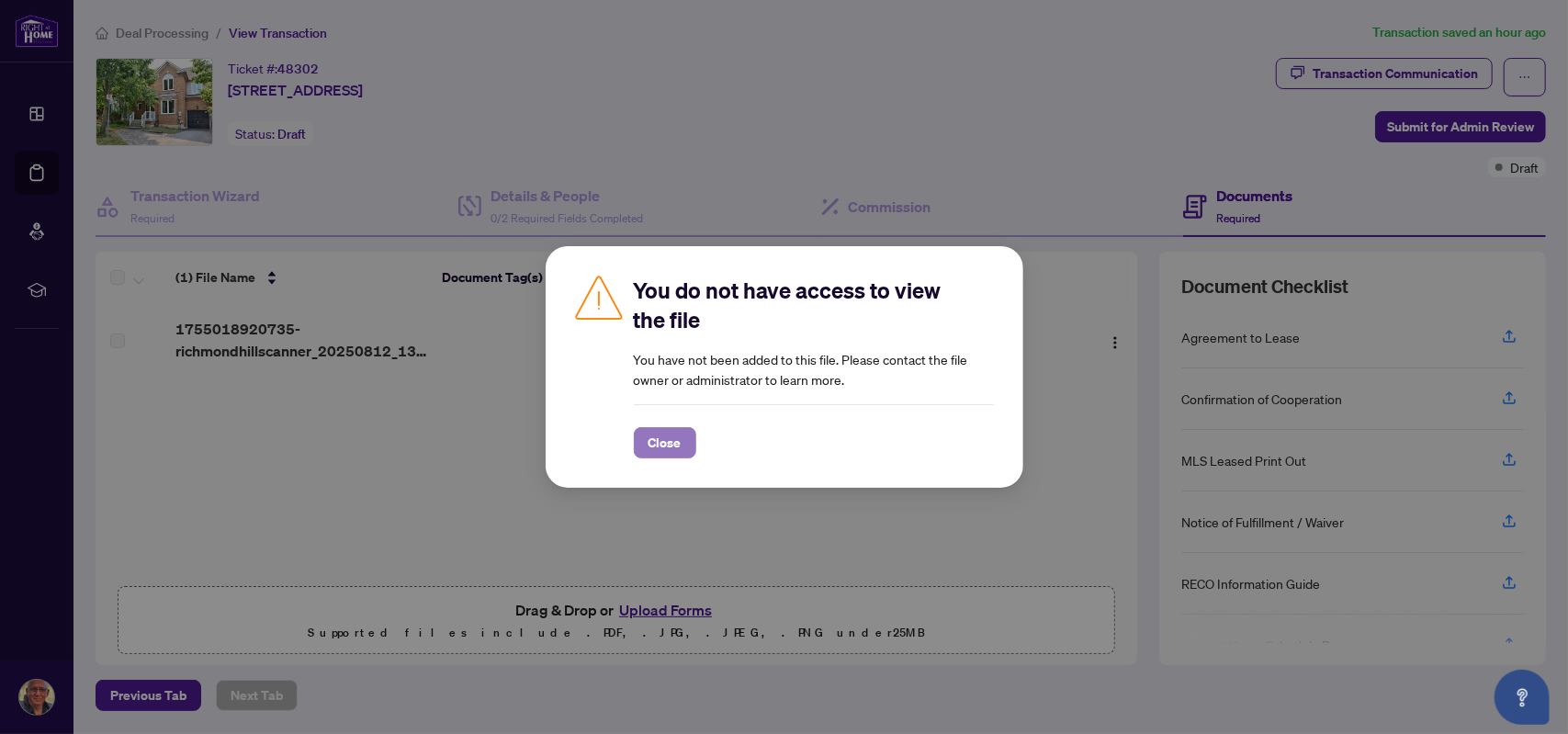
click at [678, 437] on span "Close" at bounding box center [664, 442] width 33 height 29
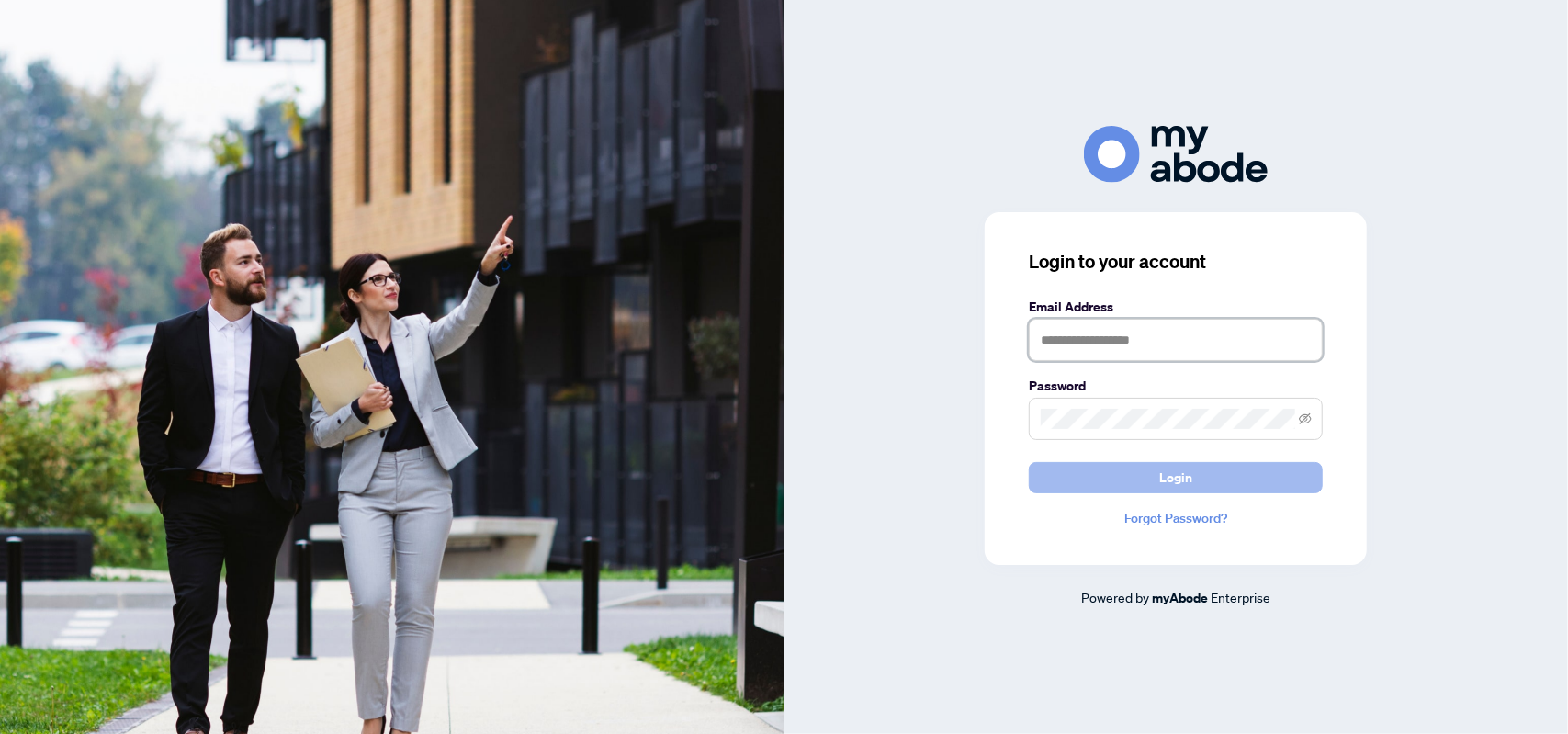
type input "**********"
click at [1183, 481] on span "Login" at bounding box center [1174, 477] width 33 height 29
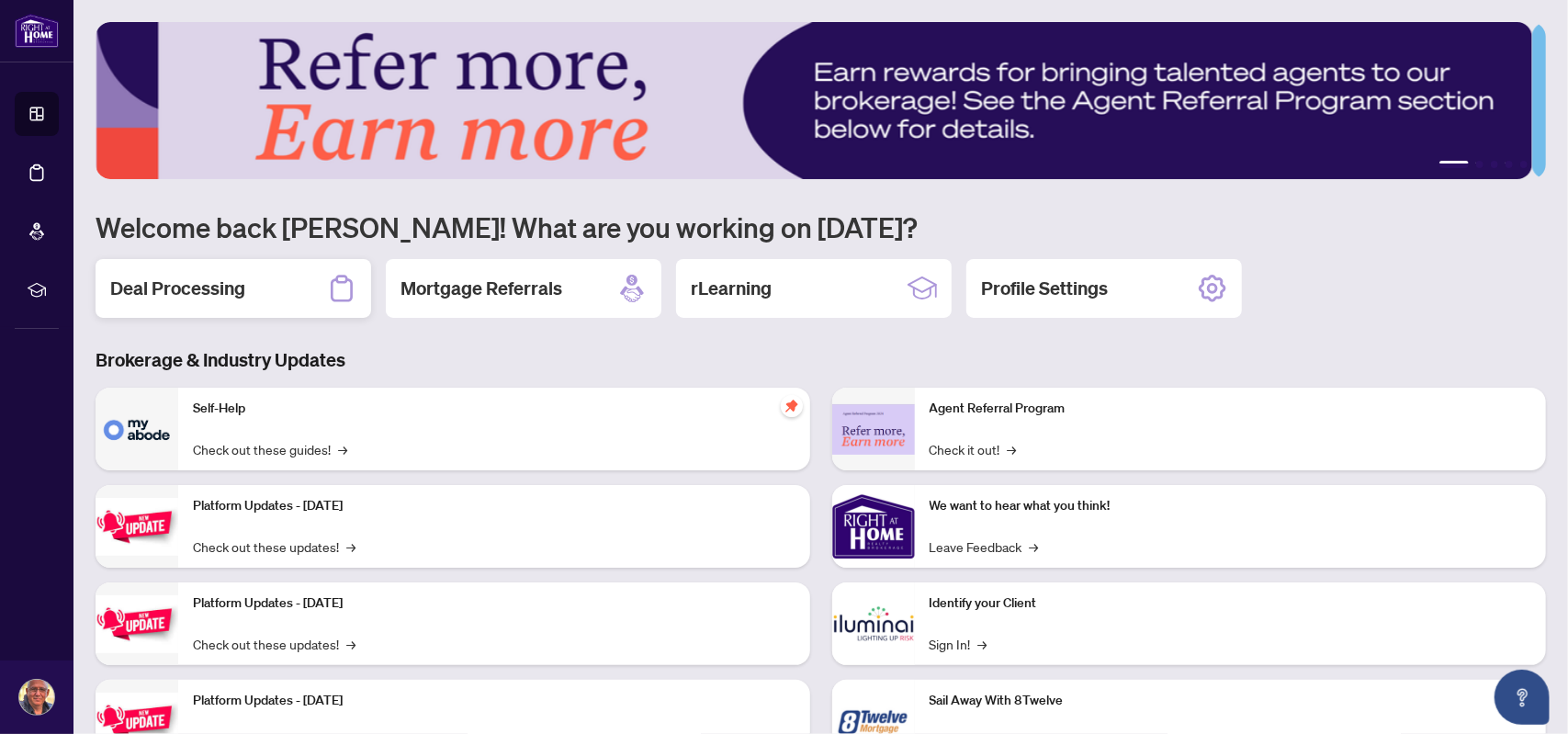
click at [301, 295] on div "Deal Processing" at bounding box center [233, 288] width 276 height 59
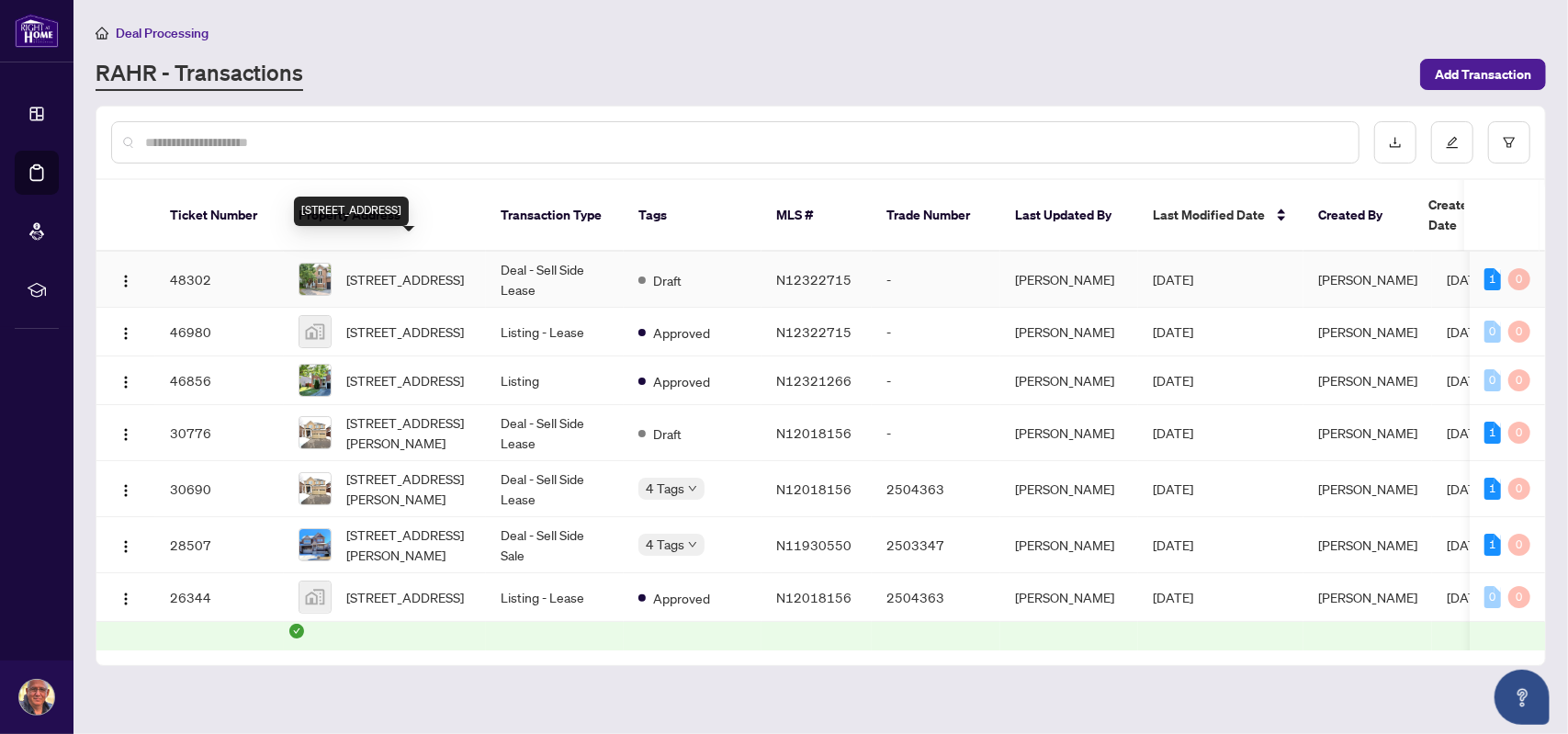
click at [400, 269] on span "[STREET_ADDRESS]" at bounding box center [405, 280] width 118 height 21
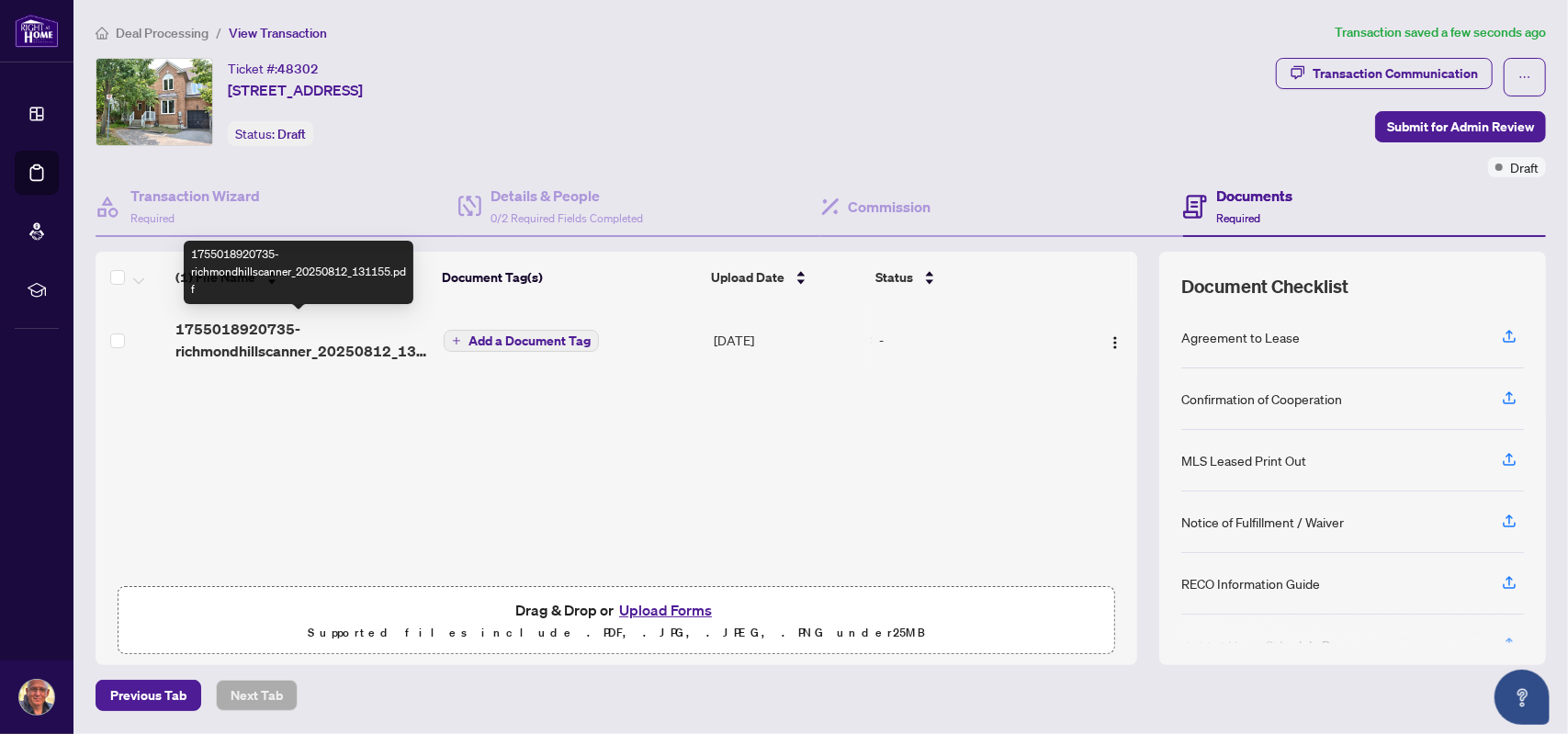
click at [294, 338] on span "1755018920735-richmondhillscanner_20250812_131155.pdf" at bounding box center [302, 339] width 252 height 44
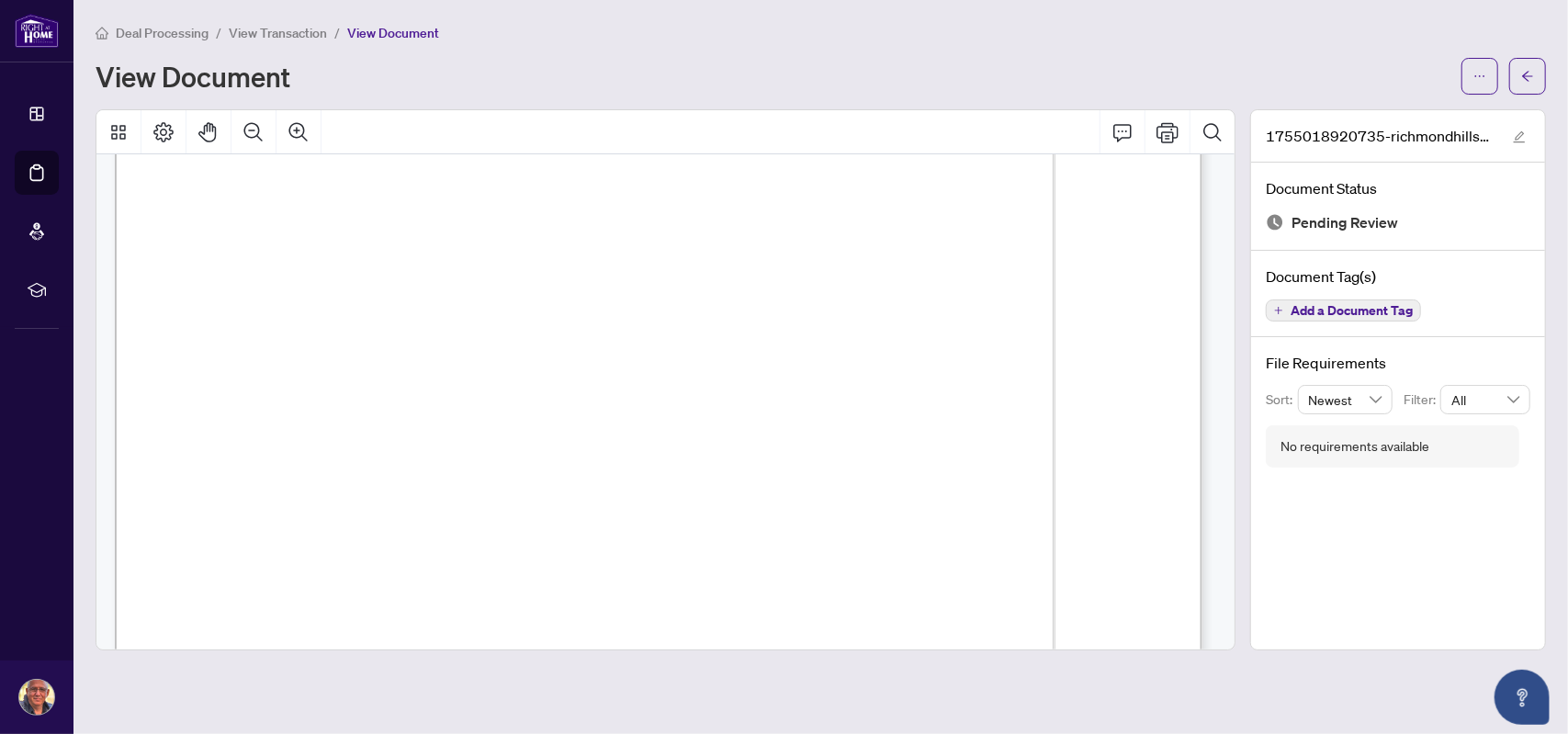
scroll to position [29, 0]
click at [1475, 71] on icon "ellipsis" at bounding box center [1479, 77] width 13 height 13
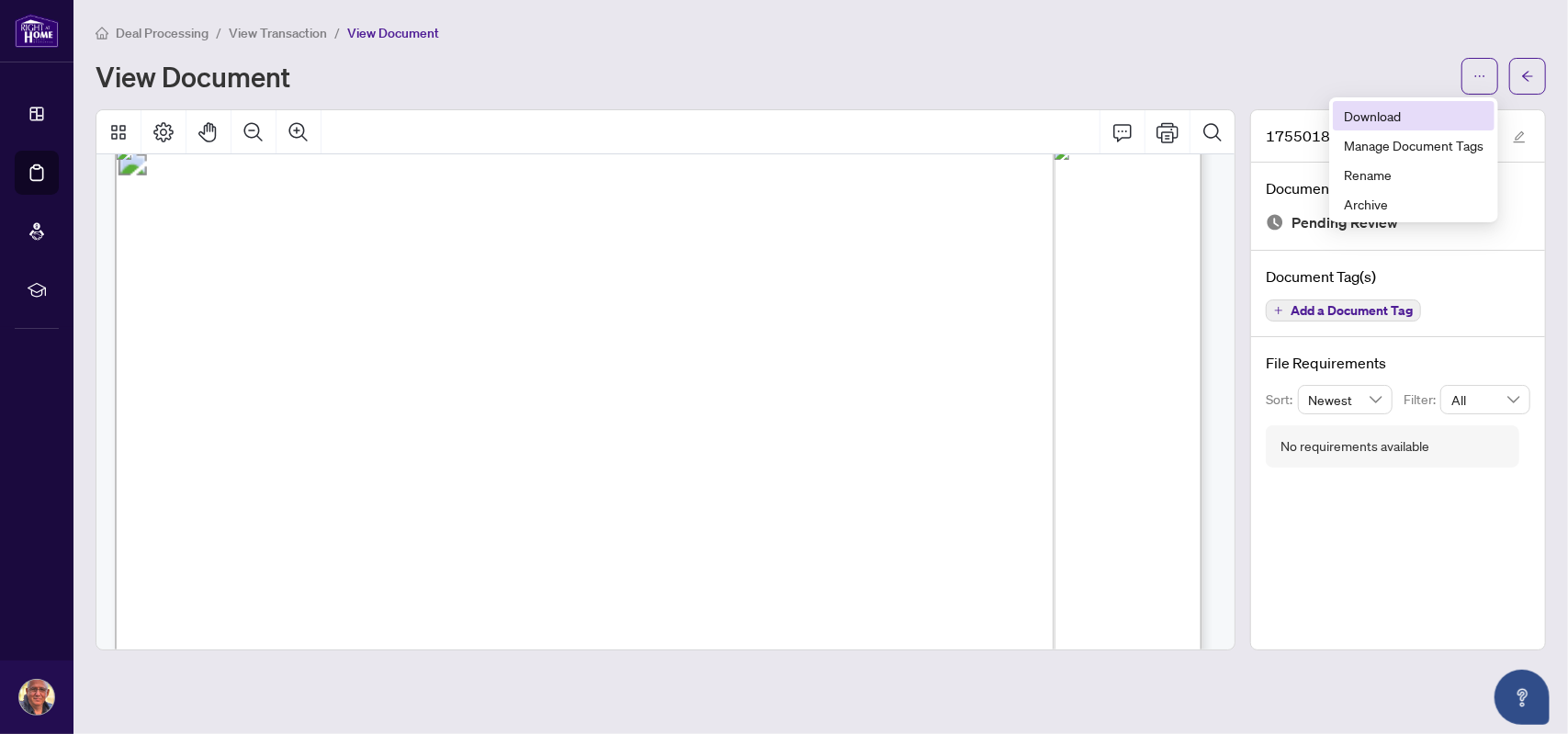
click at [1395, 117] on span "Download" at bounding box center [1413, 116] width 139 height 21
